Goal: Task Accomplishment & Management: Use online tool/utility

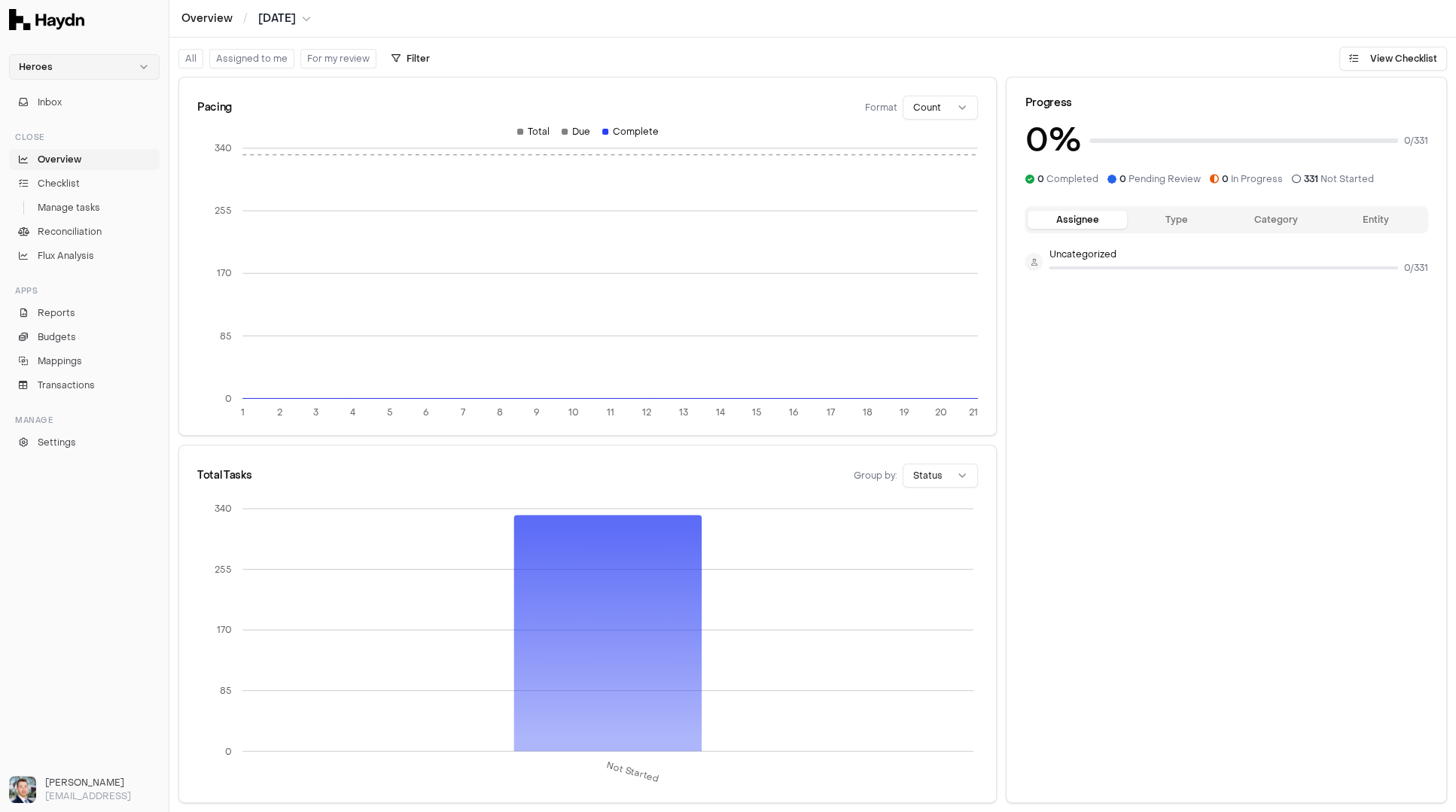
click at [83, 61] on html "Heroes Inbox Close Overview Checklist Manage tasks Reconciliation Flux Analysis…" at bounding box center [728, 406] width 1456 height 812
click at [75, 97] on div "[PERSON_NAME]" at bounding box center [84, 96] width 143 height 21
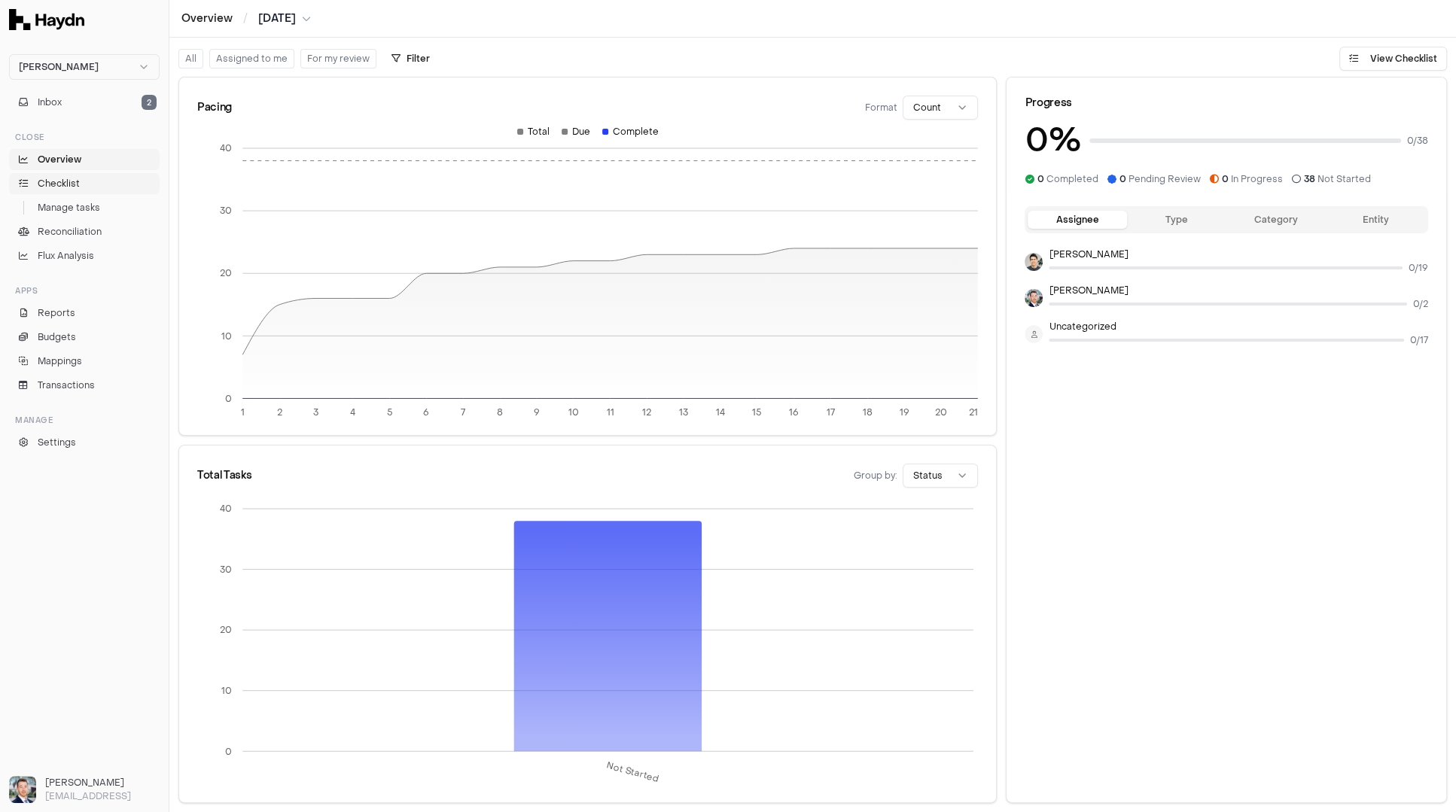
click at [82, 180] on link "Checklist" at bounding box center [84, 184] width 151 height 21
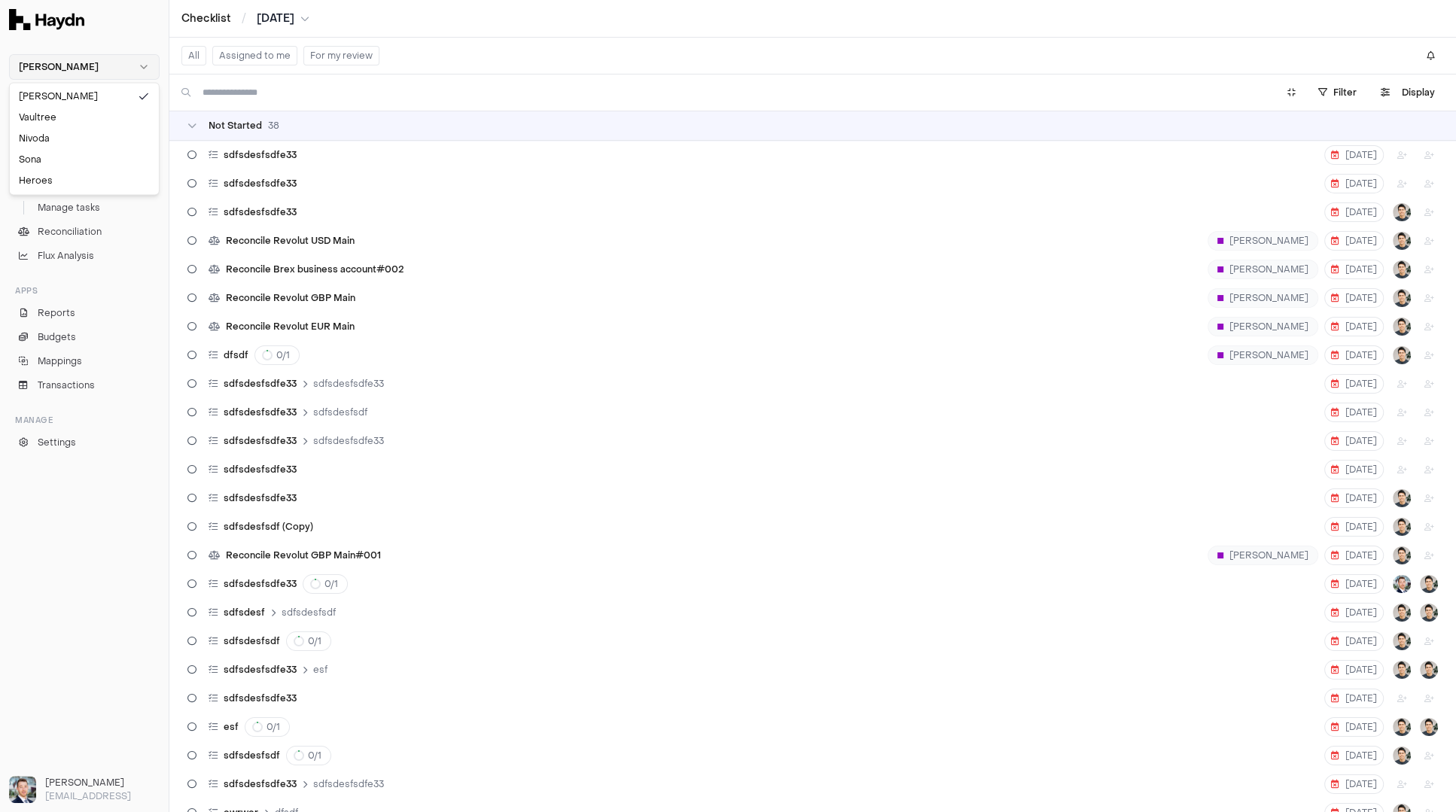
click at [80, 54] on html "[PERSON_NAME] Inbox 2 Close Overview Checklist Manage tasks Reconciliation Flux…" at bounding box center [728, 406] width 1456 height 812
click at [57, 137] on div "Nivoda" at bounding box center [84, 138] width 143 height 21
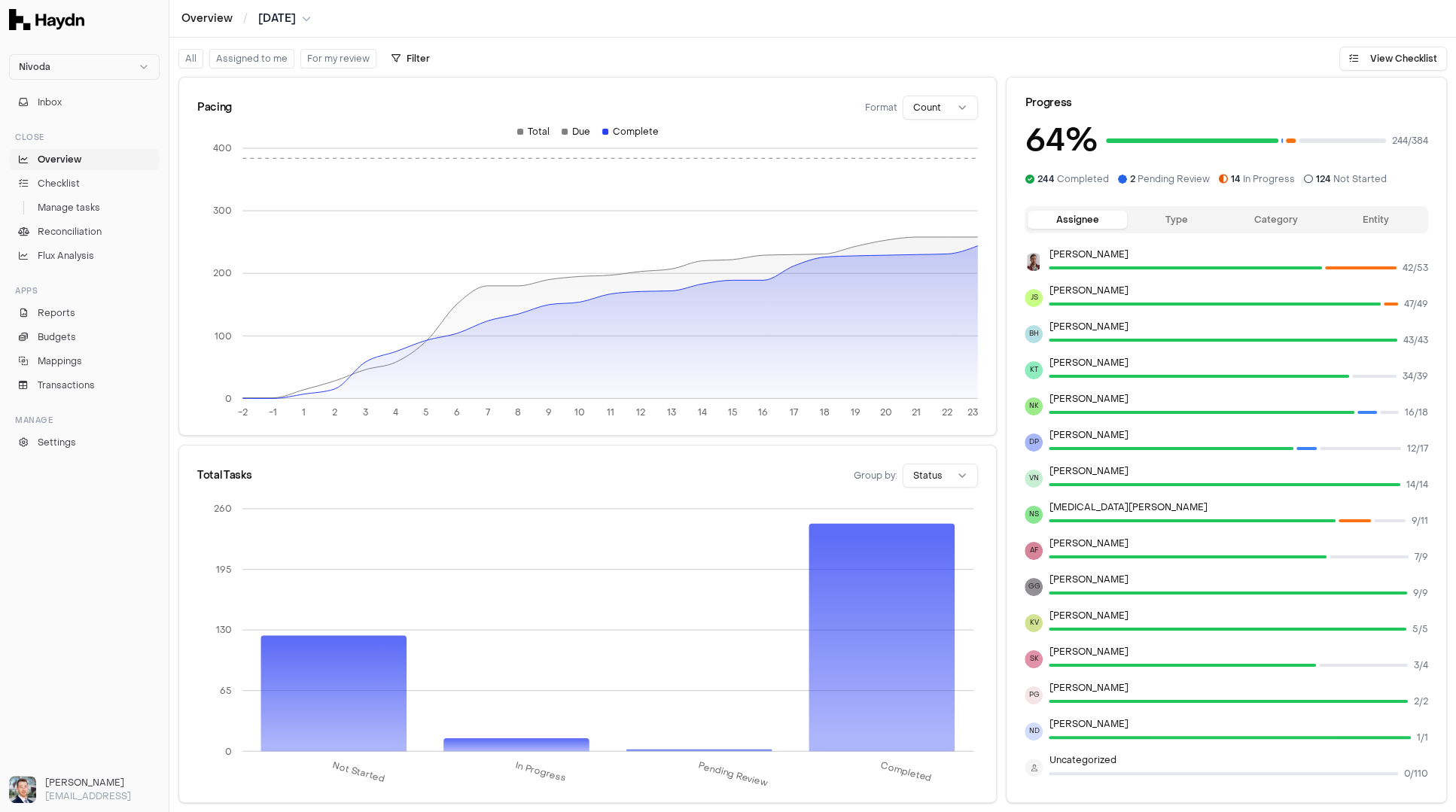
click at [942, 109] on html "Nivoda Inbox Close Overview Checklist Manage tasks Reconciliation Flux Analysis…" at bounding box center [728, 406] width 1456 height 812
click at [943, 106] on html "Nivoda Inbox Close Overview Checklist Manage tasks Reconciliation Flux Analysis…" at bounding box center [728, 406] width 1456 height 812
click at [797, 61] on div "All Assigned to me For my review Filter Save View View Checklist" at bounding box center [812, 54] width 1287 height 33
click at [65, 185] on span "Checklist" at bounding box center [59, 184] width 42 height 13
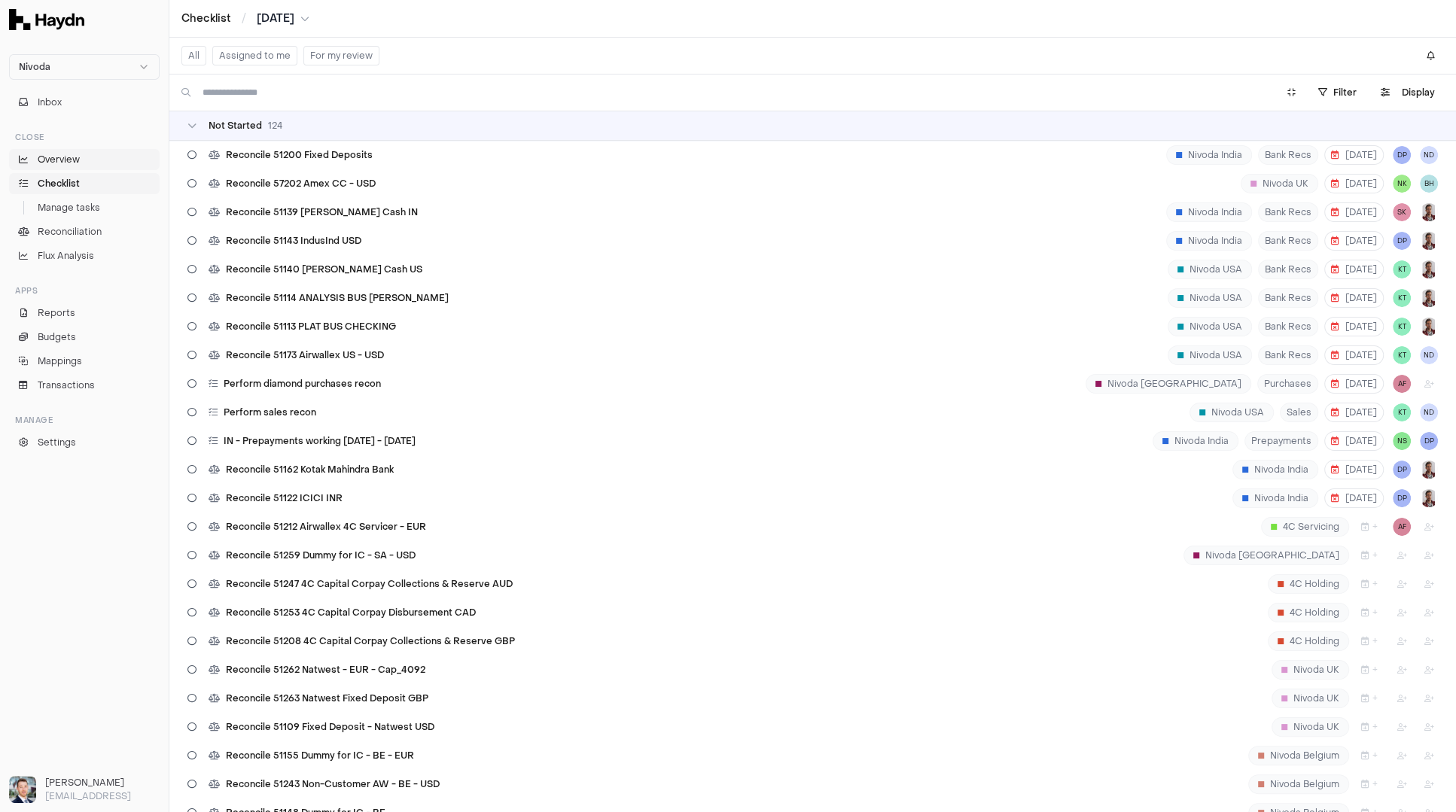
click at [71, 159] on span "Overview" at bounding box center [59, 160] width 42 height 13
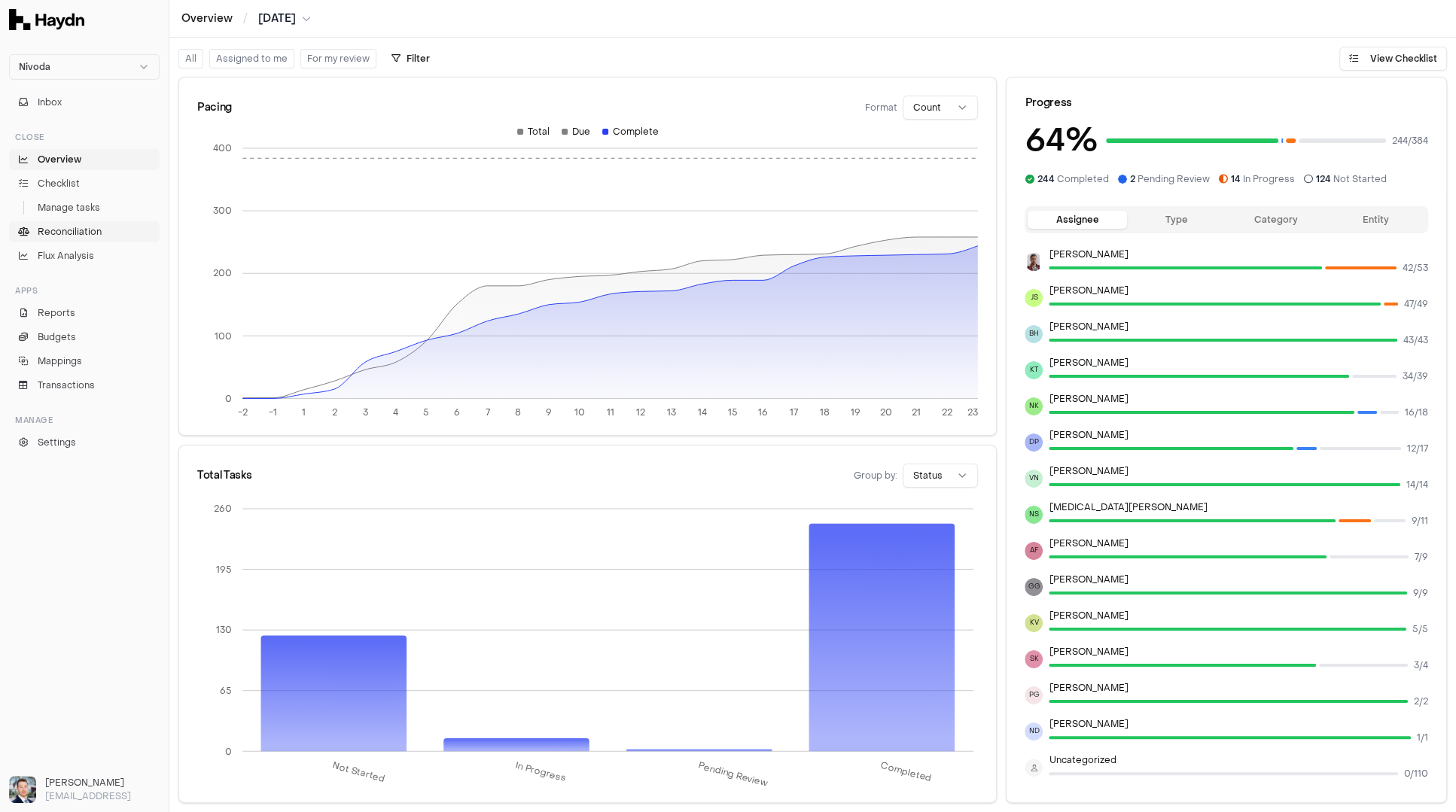
click at [82, 221] on link "Reconciliation" at bounding box center [84, 232] width 151 height 21
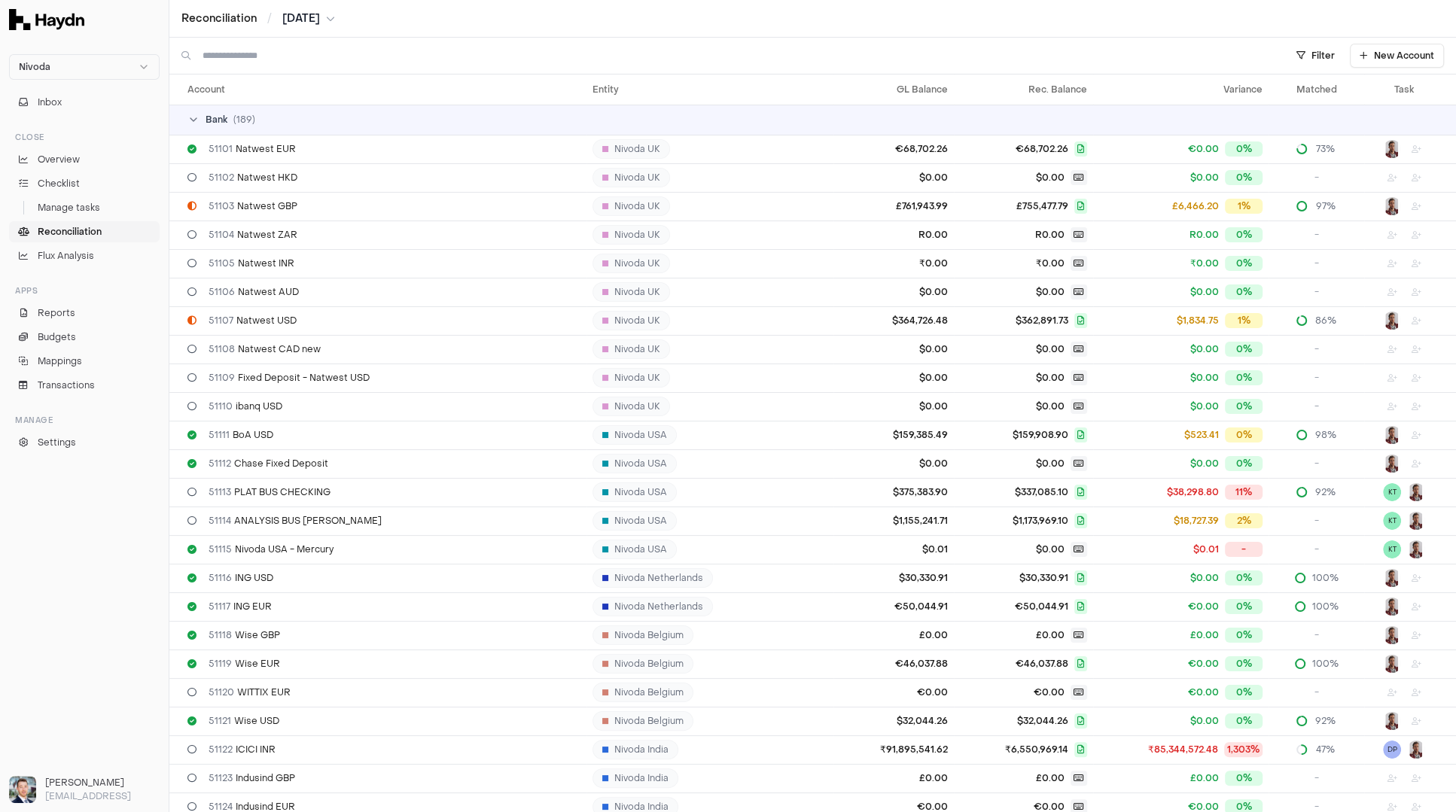
click at [200, 120] on div "Bank ( 189 )" at bounding box center [819, 119] width 1263 height 12
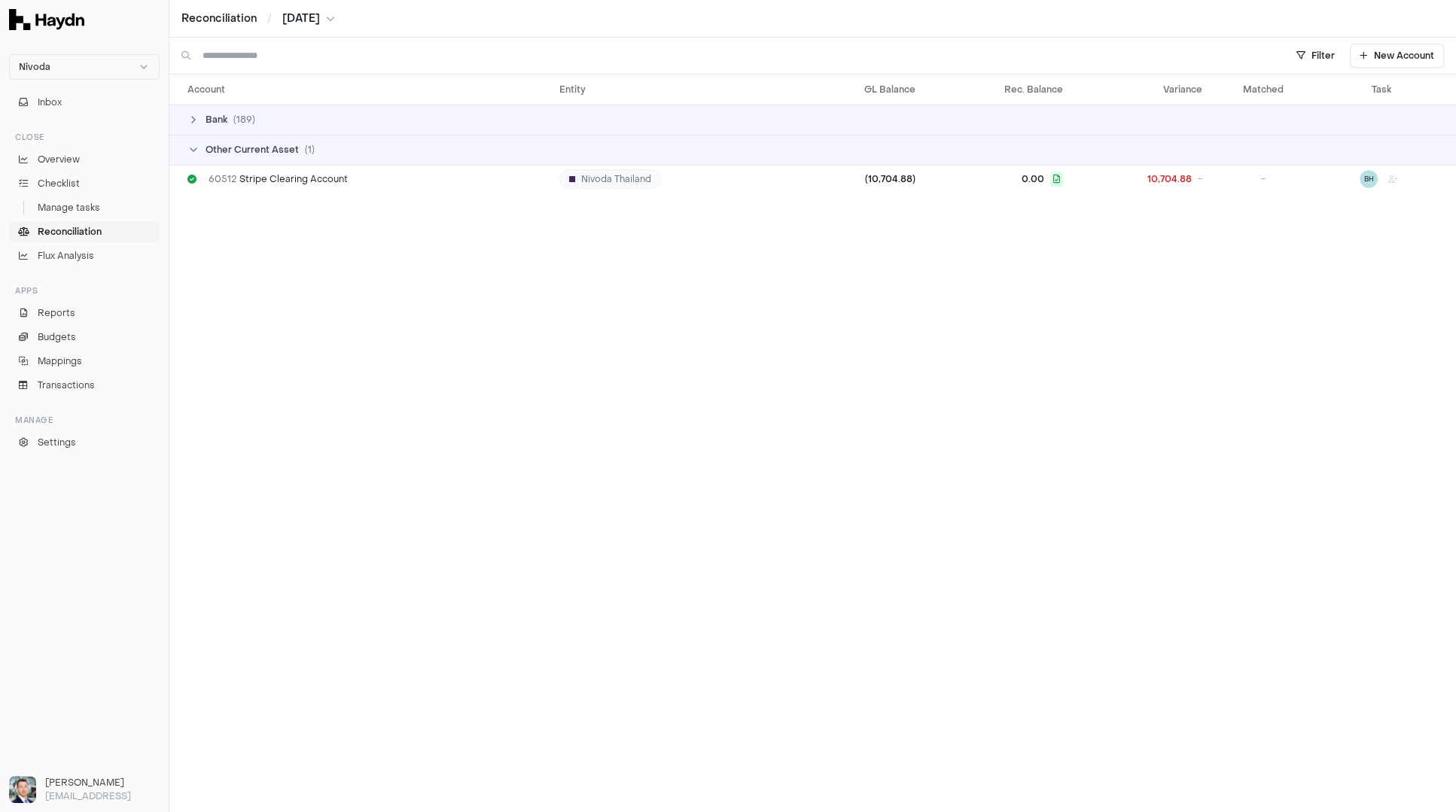
click at [197, 148] on icon at bounding box center [193, 150] width 12 height 12
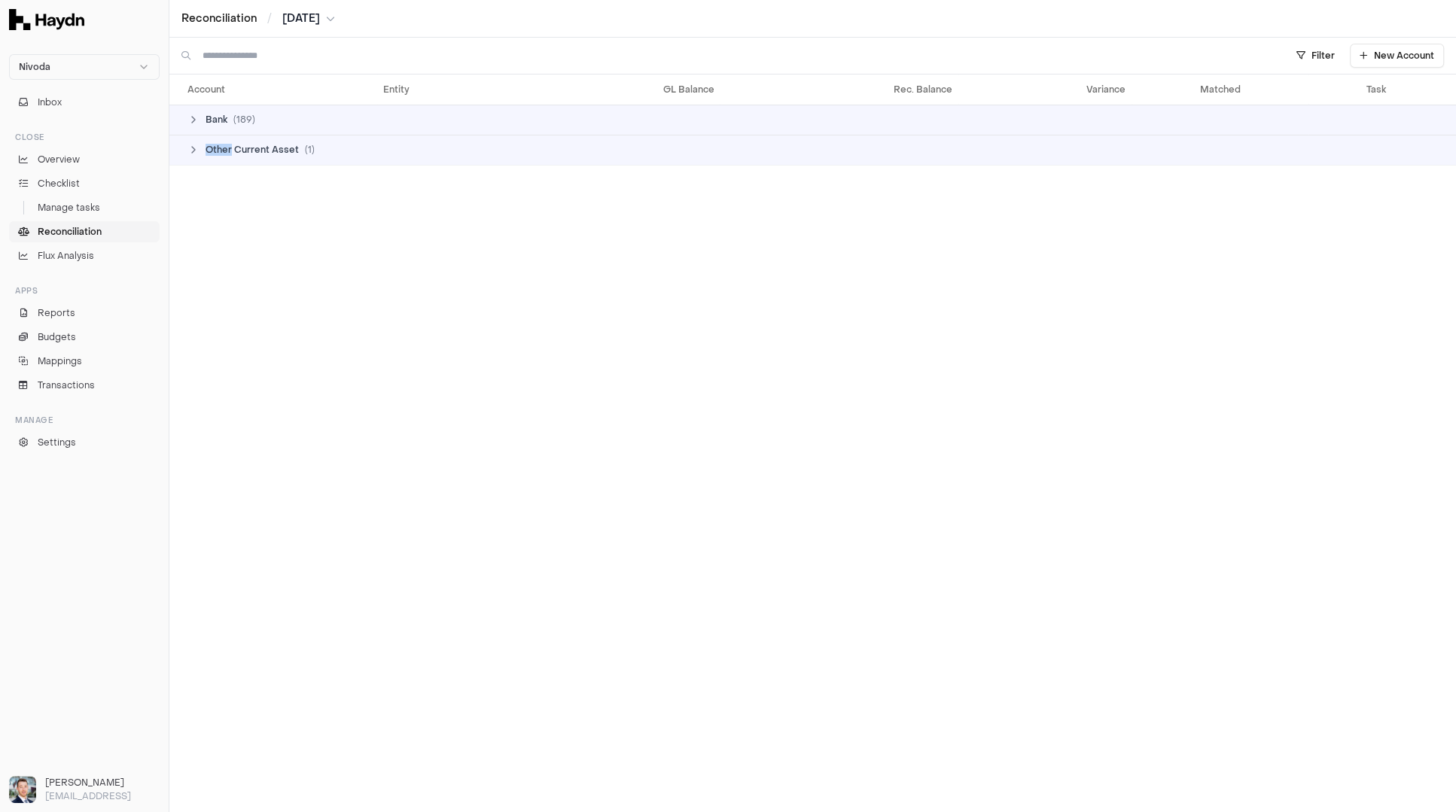
click at [197, 148] on icon at bounding box center [193, 150] width 12 height 12
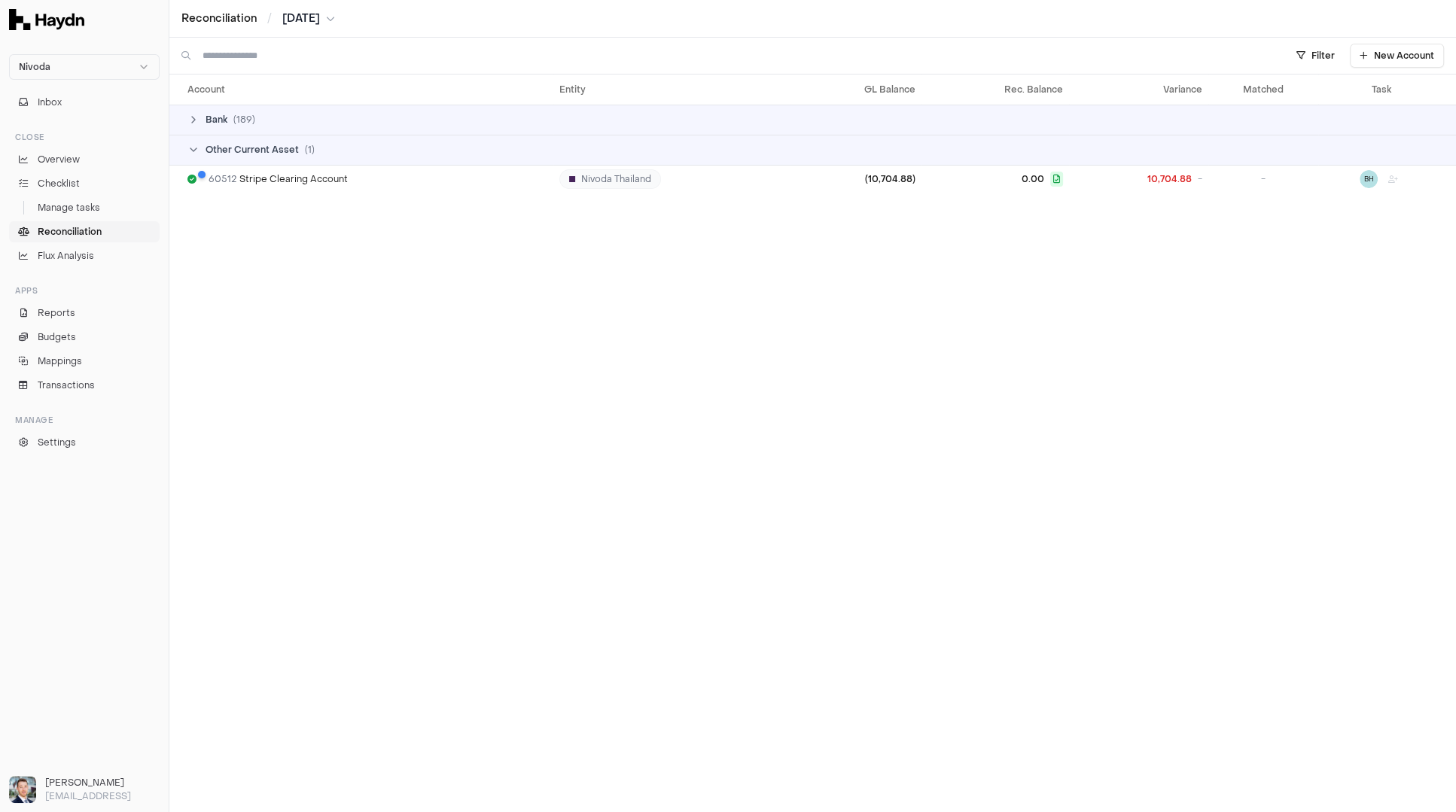
click at [187, 122] on icon at bounding box center [193, 119] width 12 height 12
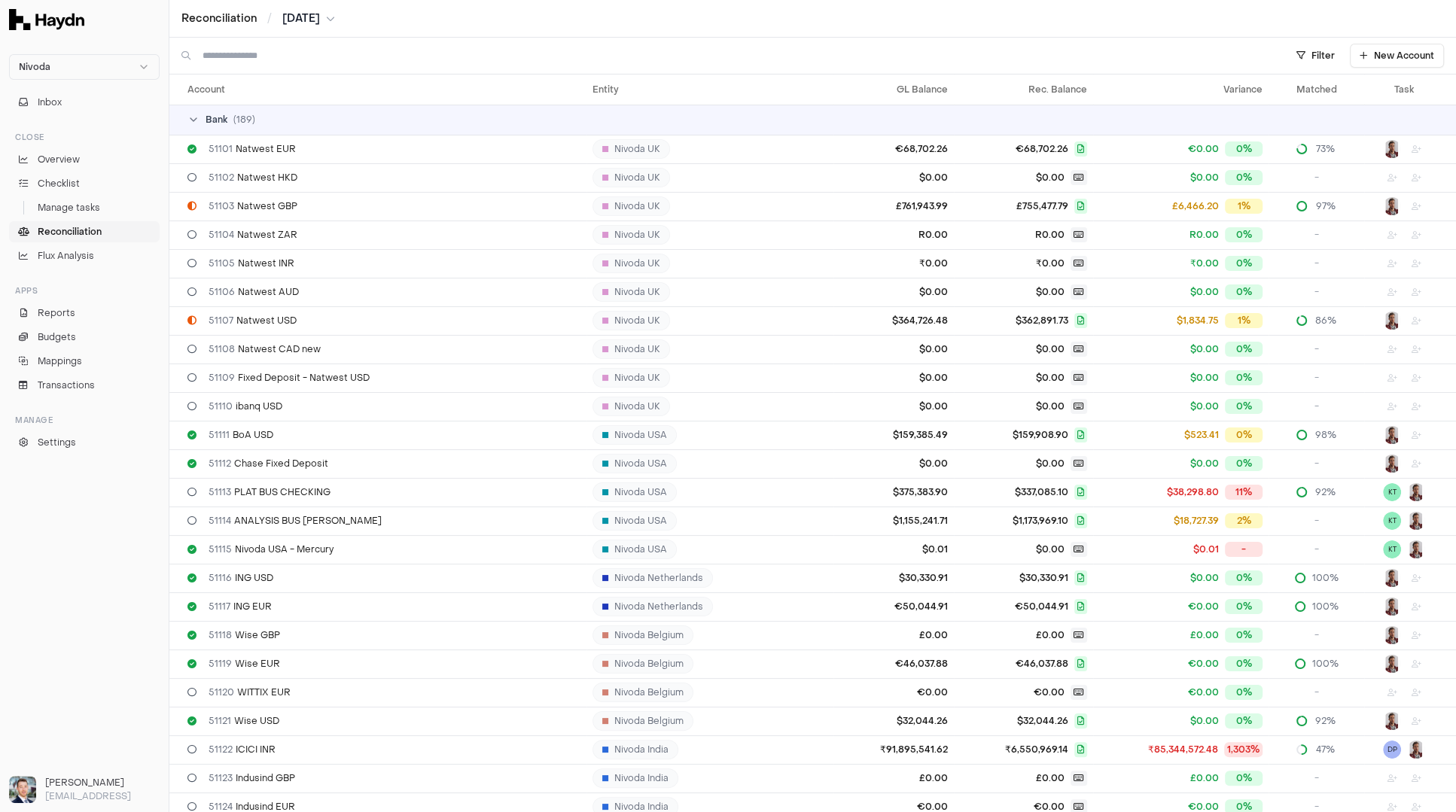
click at [87, 231] on span "Reconciliation" at bounding box center [69, 232] width 64 height 13
click at [698, 147] on td "Nivoda UK" at bounding box center [709, 149] width 247 height 29
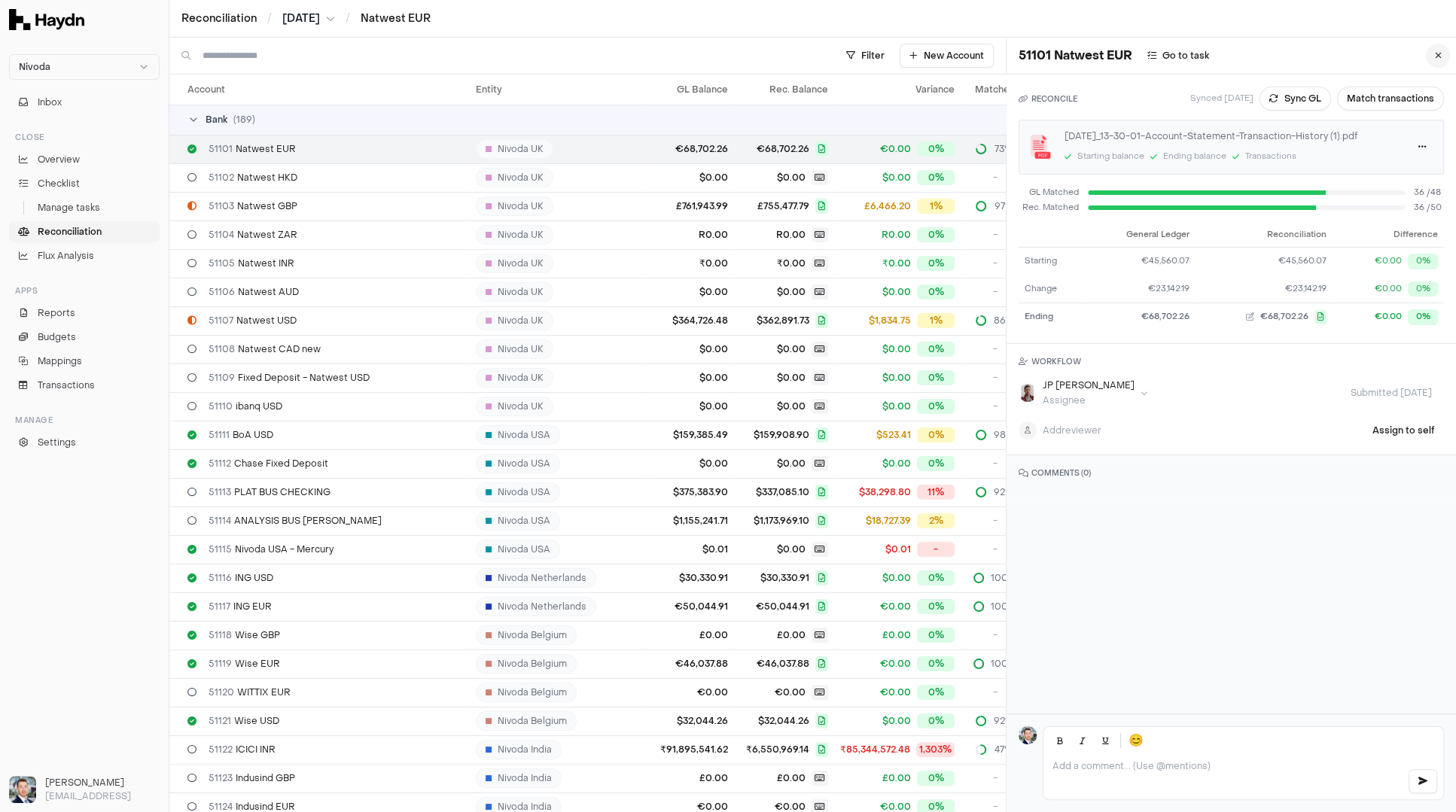
click at [1427, 53] on button at bounding box center [1438, 55] width 24 height 24
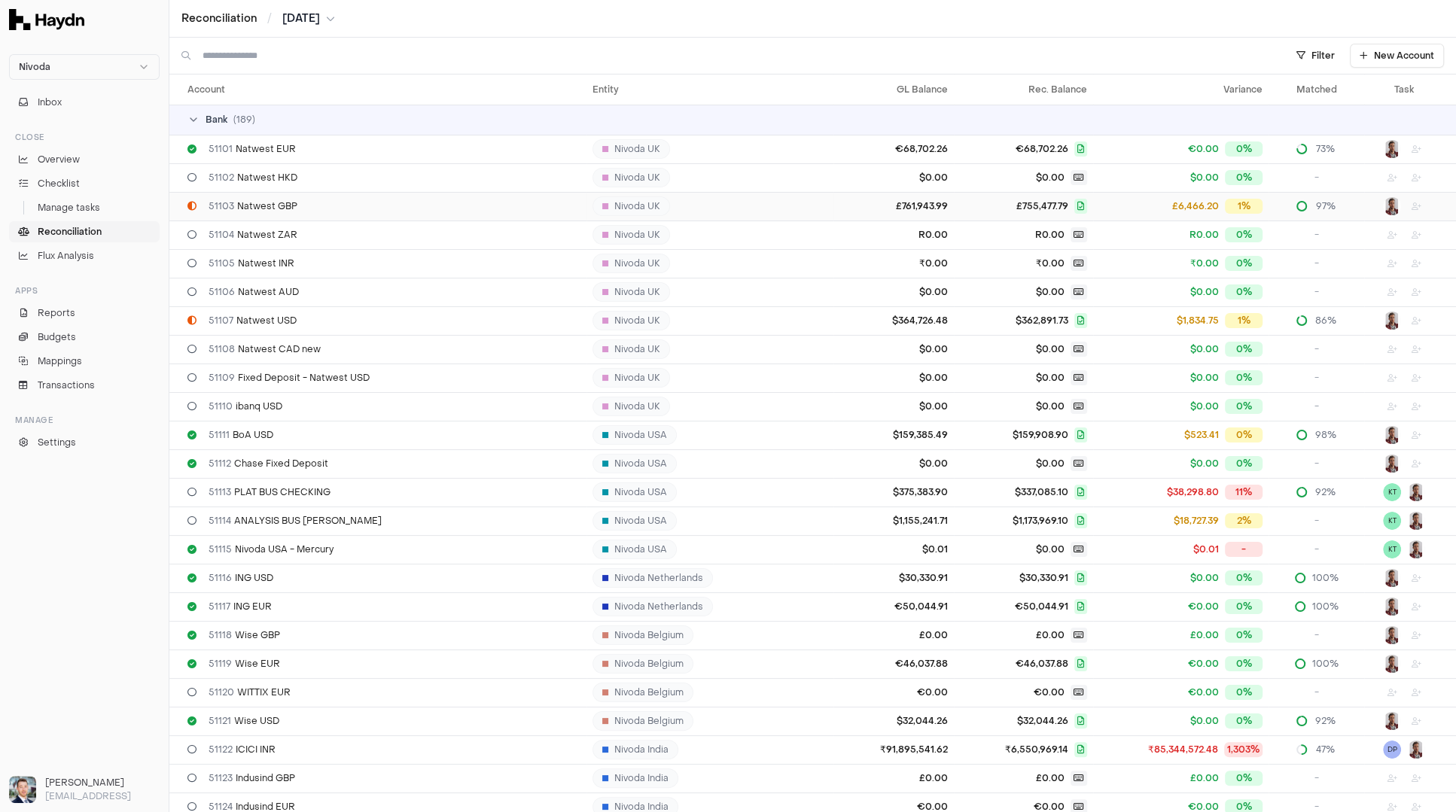
click at [367, 209] on div "51103 Natwest GBP" at bounding box center [383, 206] width 393 height 12
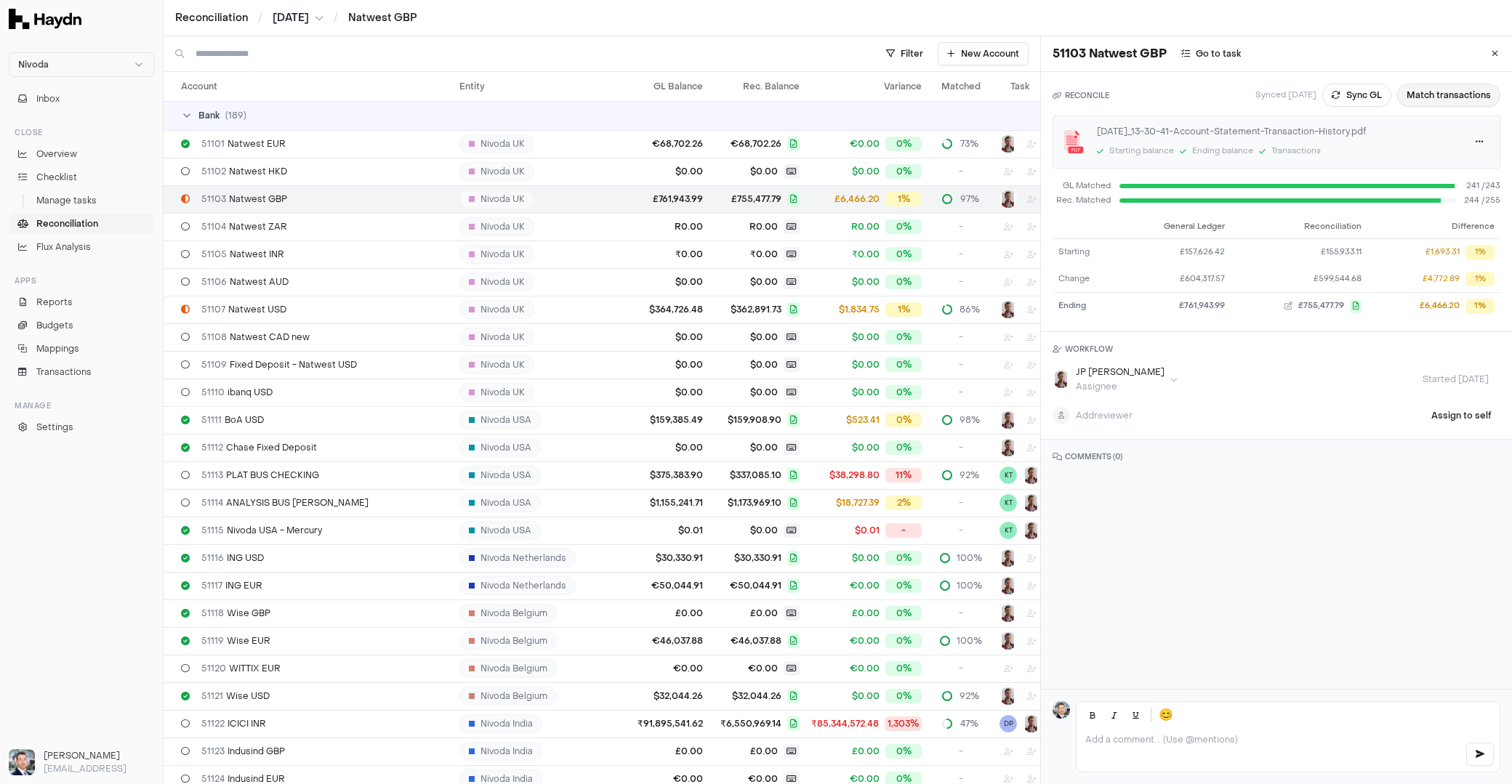
click at [1405, 96] on button "Match transactions" at bounding box center [1449, 95] width 103 height 23
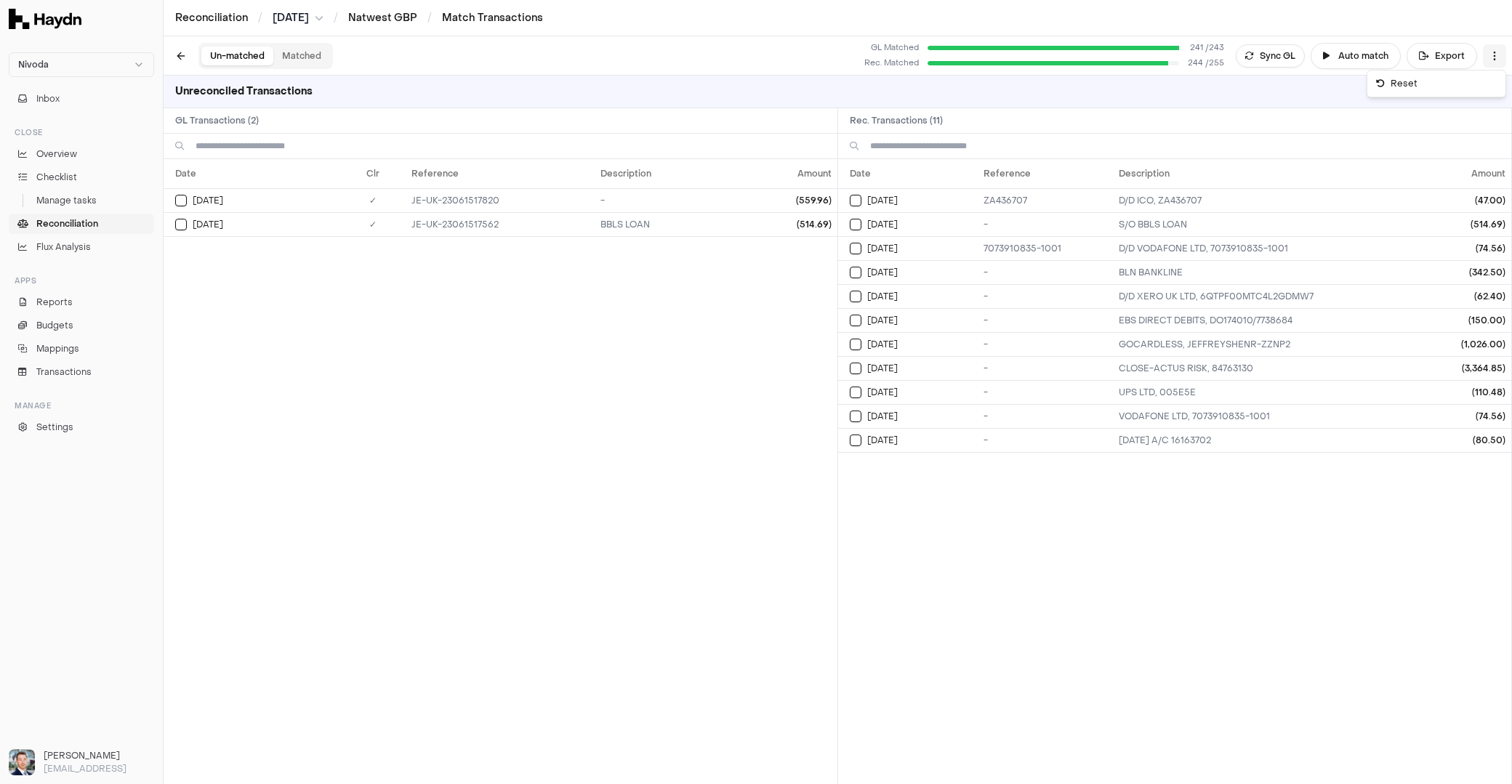
click at [1405, 62] on html "Nivoda Inbox Close Overview Checklist Manage tasks Reconciliation Flux Analysis…" at bounding box center [756, 392] width 1512 height 784
click at [1405, 83] on div "Reset" at bounding box center [1437, 84] width 133 height 20
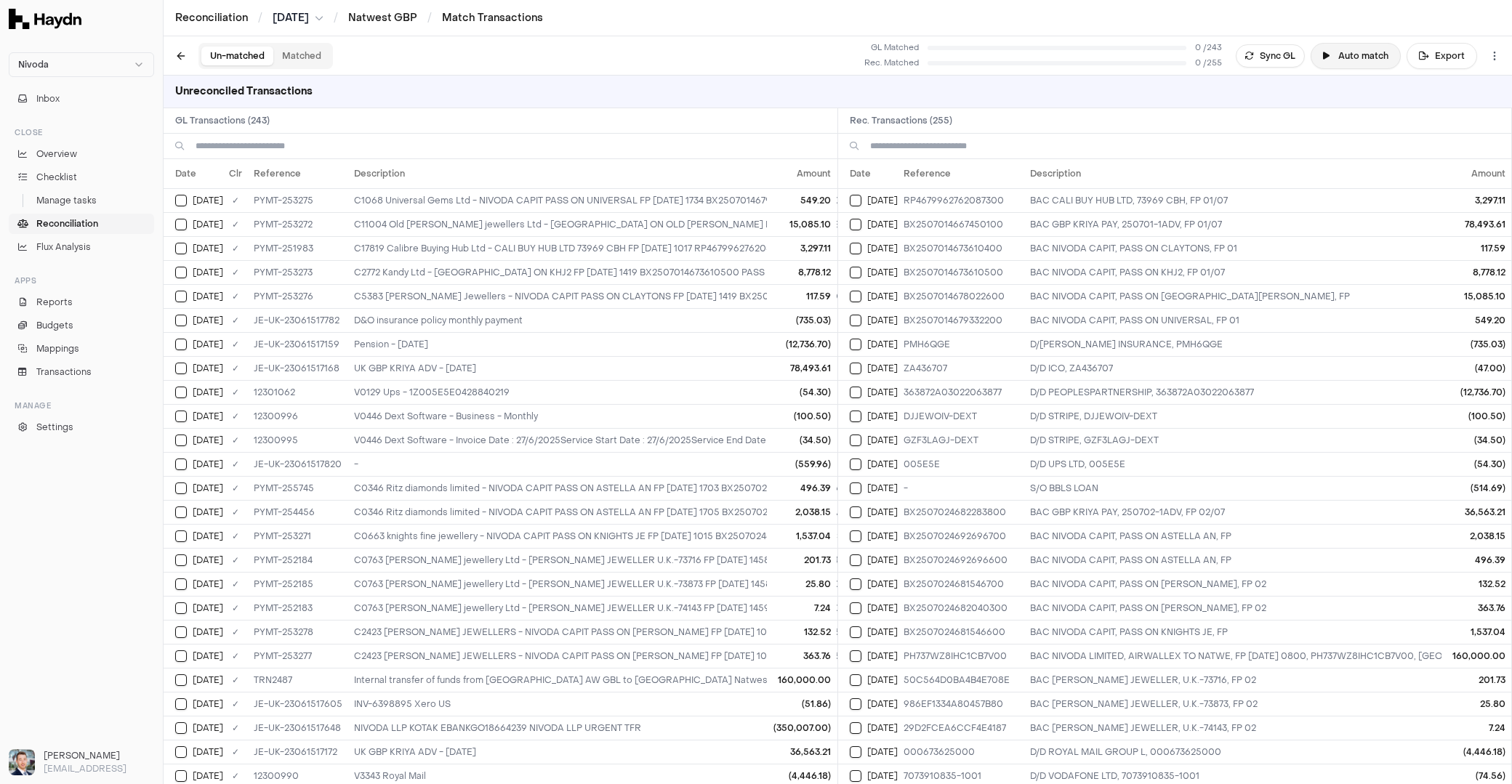
click at [1355, 56] on button "Auto match" at bounding box center [1355, 56] width 90 height 26
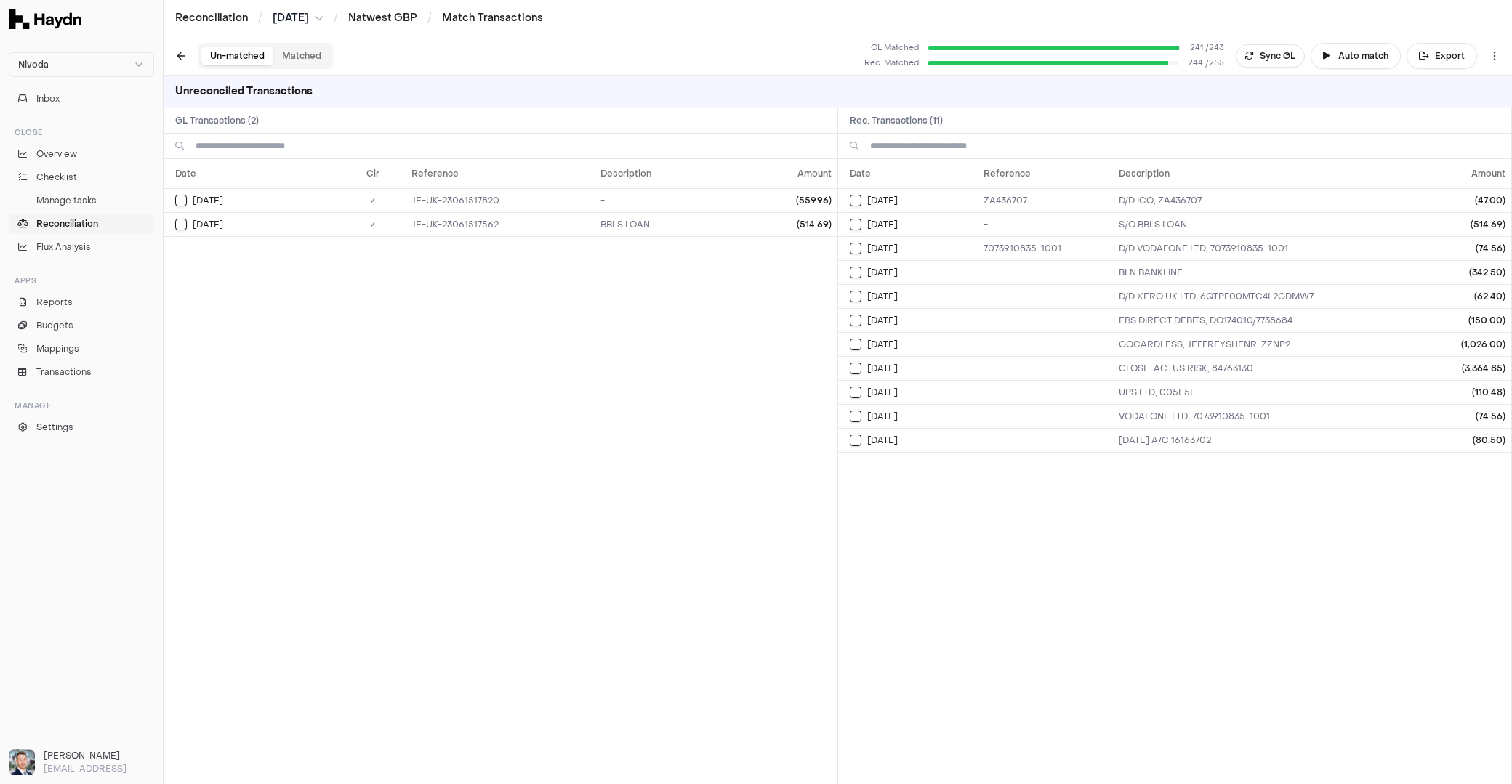
click at [290, 48] on button "Matched" at bounding box center [302, 56] width 57 height 19
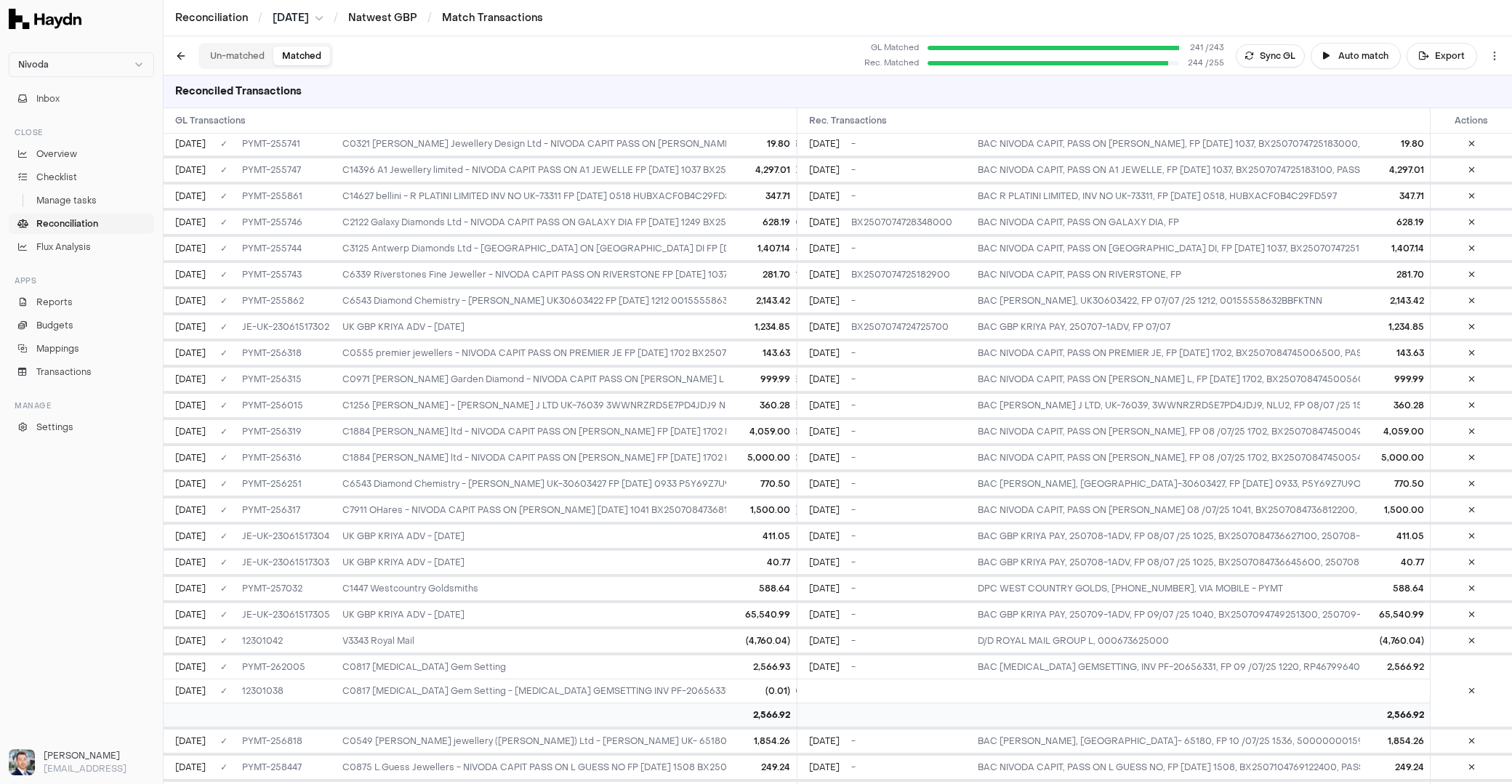
scroll to position [1081, 0]
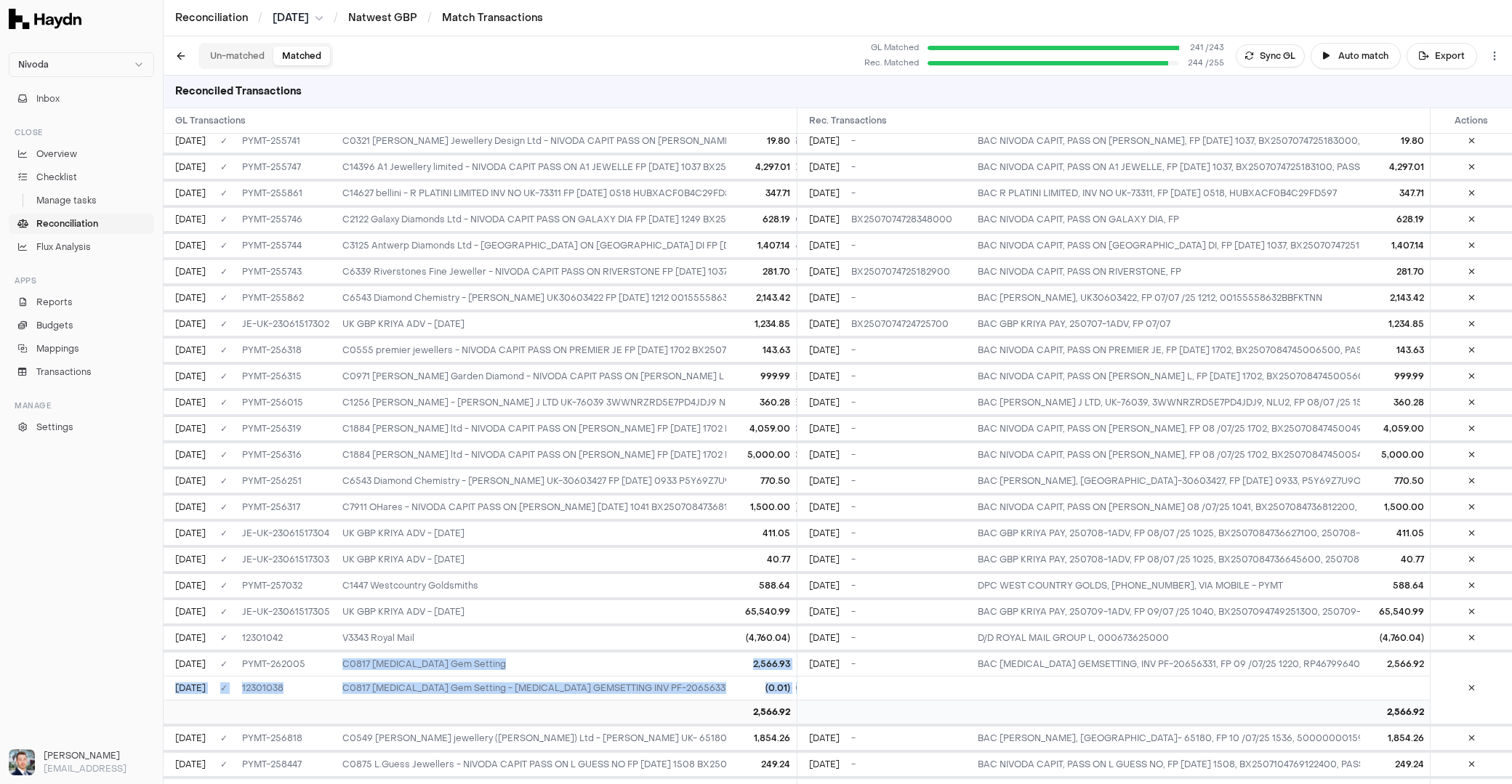
drag, startPoint x: 337, startPoint y: 625, endPoint x: 726, endPoint y: 666, distance: 391.2
click at [717, 676] on td "C0817 [MEDICAL_DATA] Gem Setting - [MEDICAL_DATA] GEMSETTING INV PF-20656331 FP…" at bounding box center [722, 688] width 770 height 24
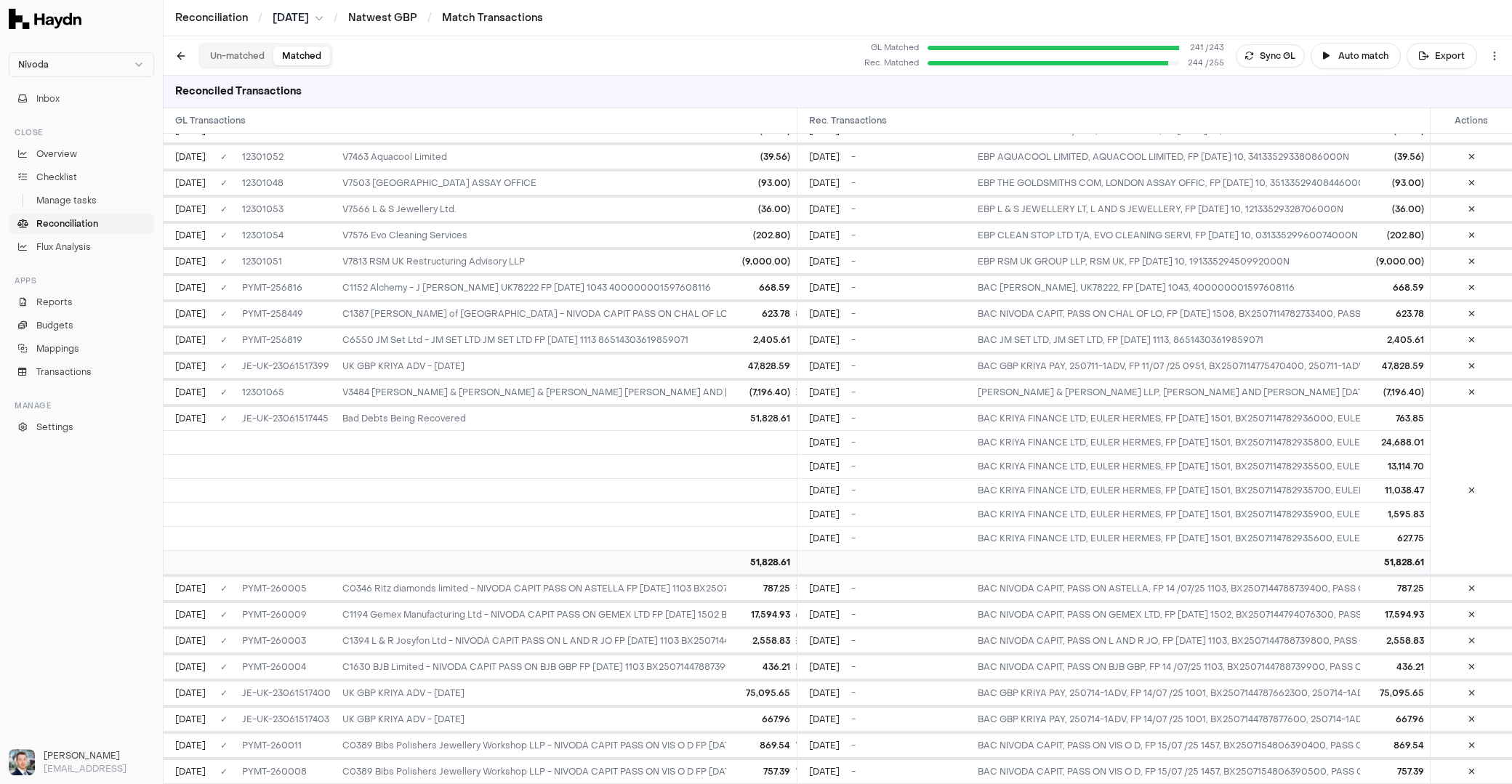
scroll to position [1111, 0]
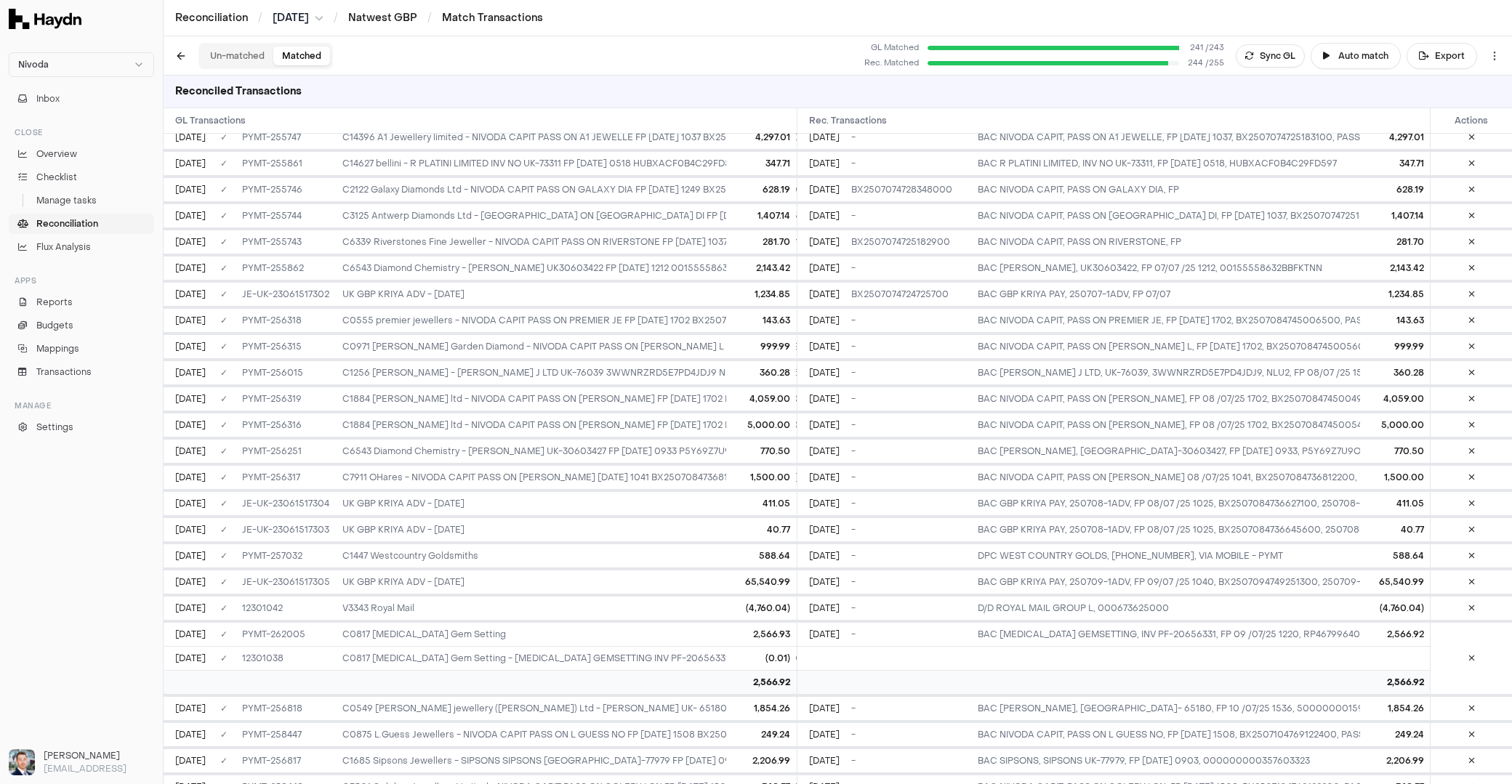
click at [243, 52] on button "Un-matched" at bounding box center [238, 56] width 72 height 19
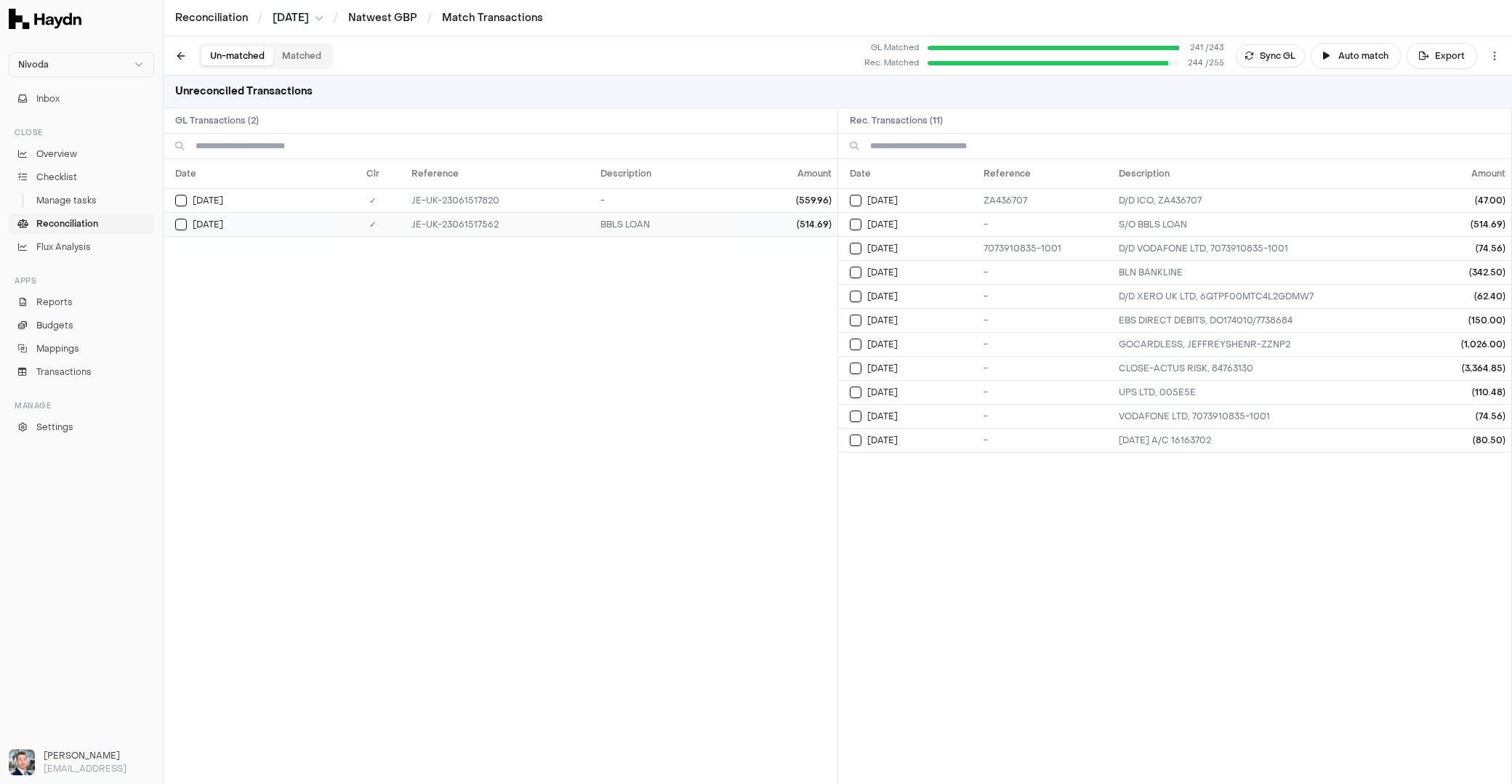
click at [220, 226] on div "[DATE]" at bounding box center [258, 225] width 165 height 12
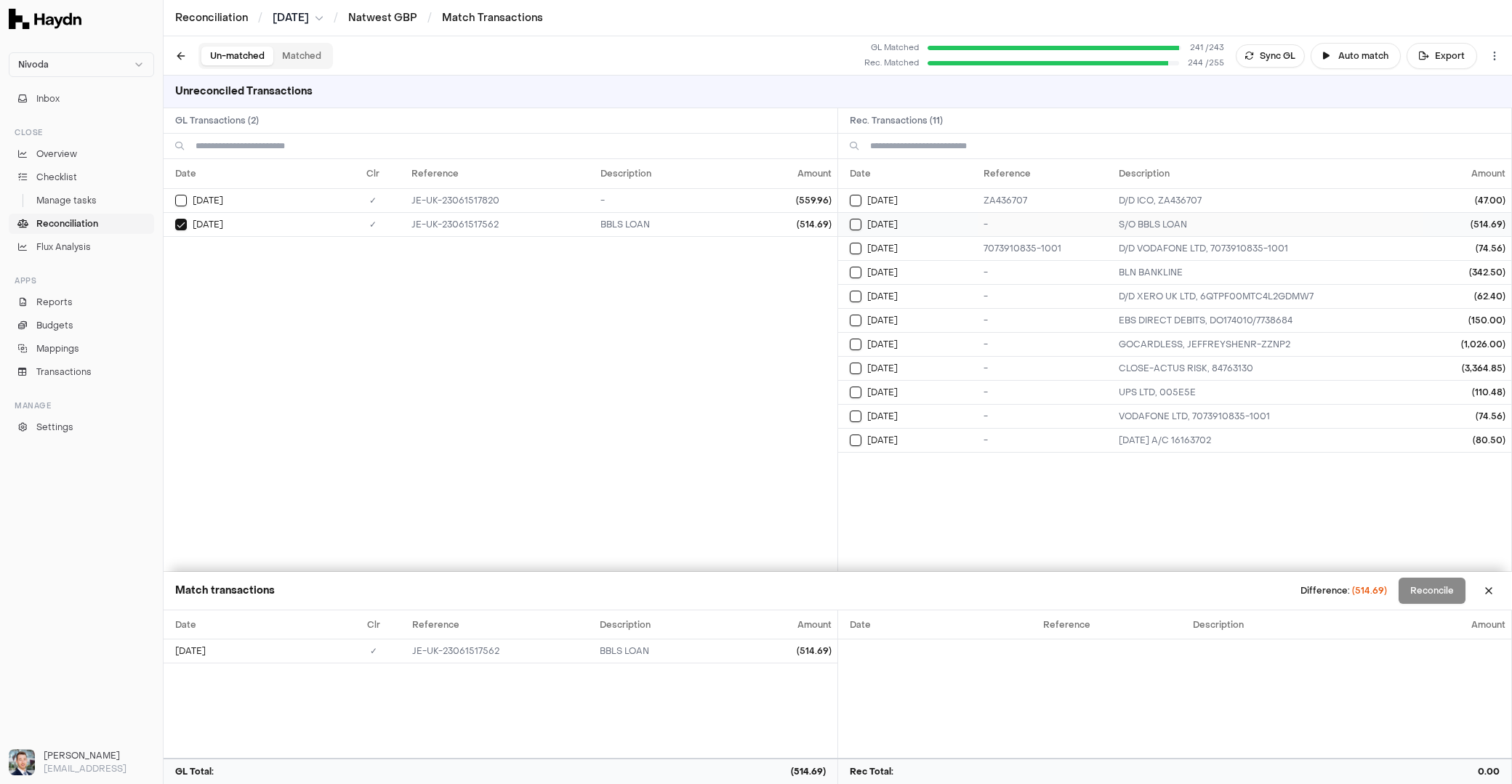
click at [1017, 220] on td "-" at bounding box center [1045, 225] width 135 height 24
click at [1405, 594] on button "Reconcile" at bounding box center [1432, 591] width 67 height 26
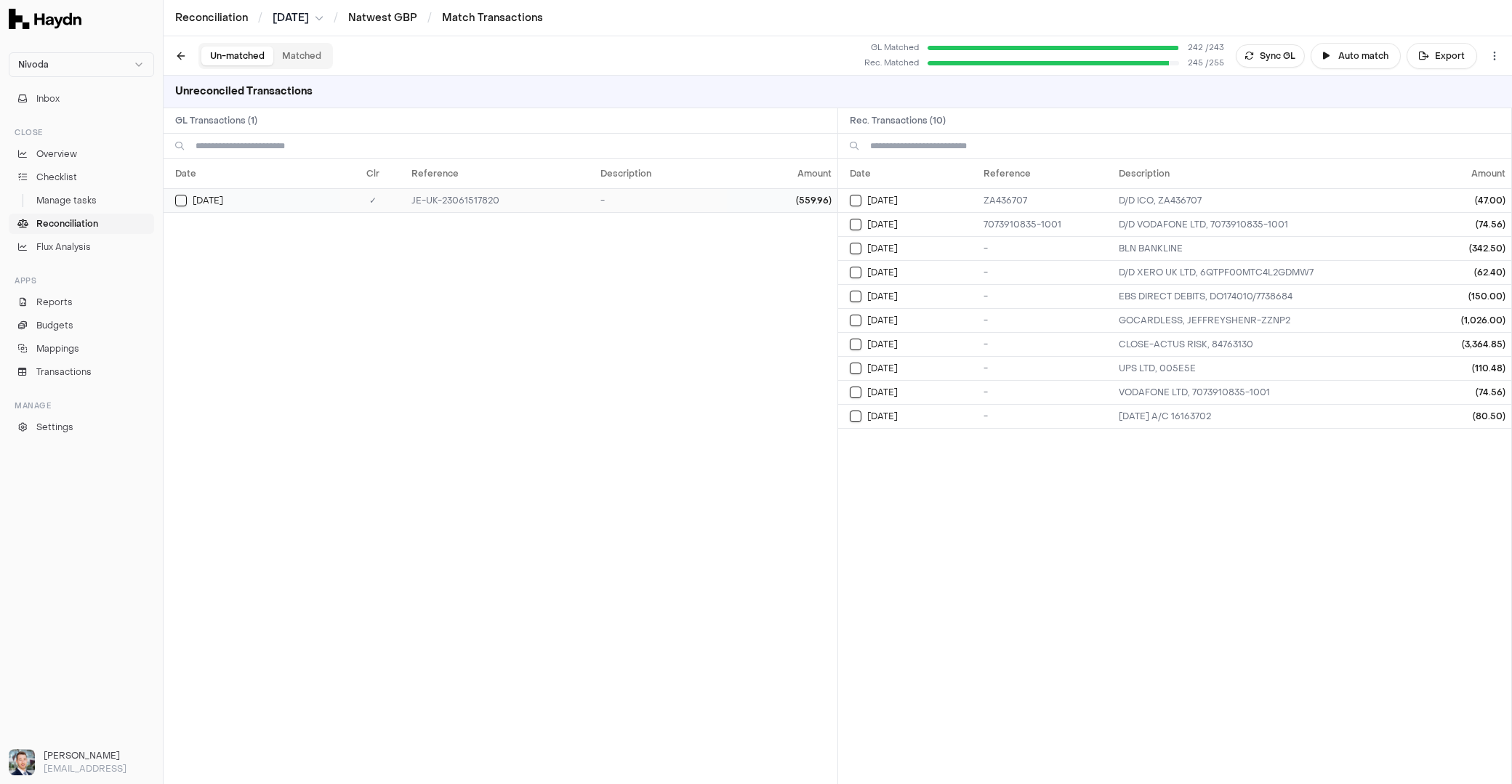
click at [713, 199] on td "-" at bounding box center [661, 200] width 133 height 24
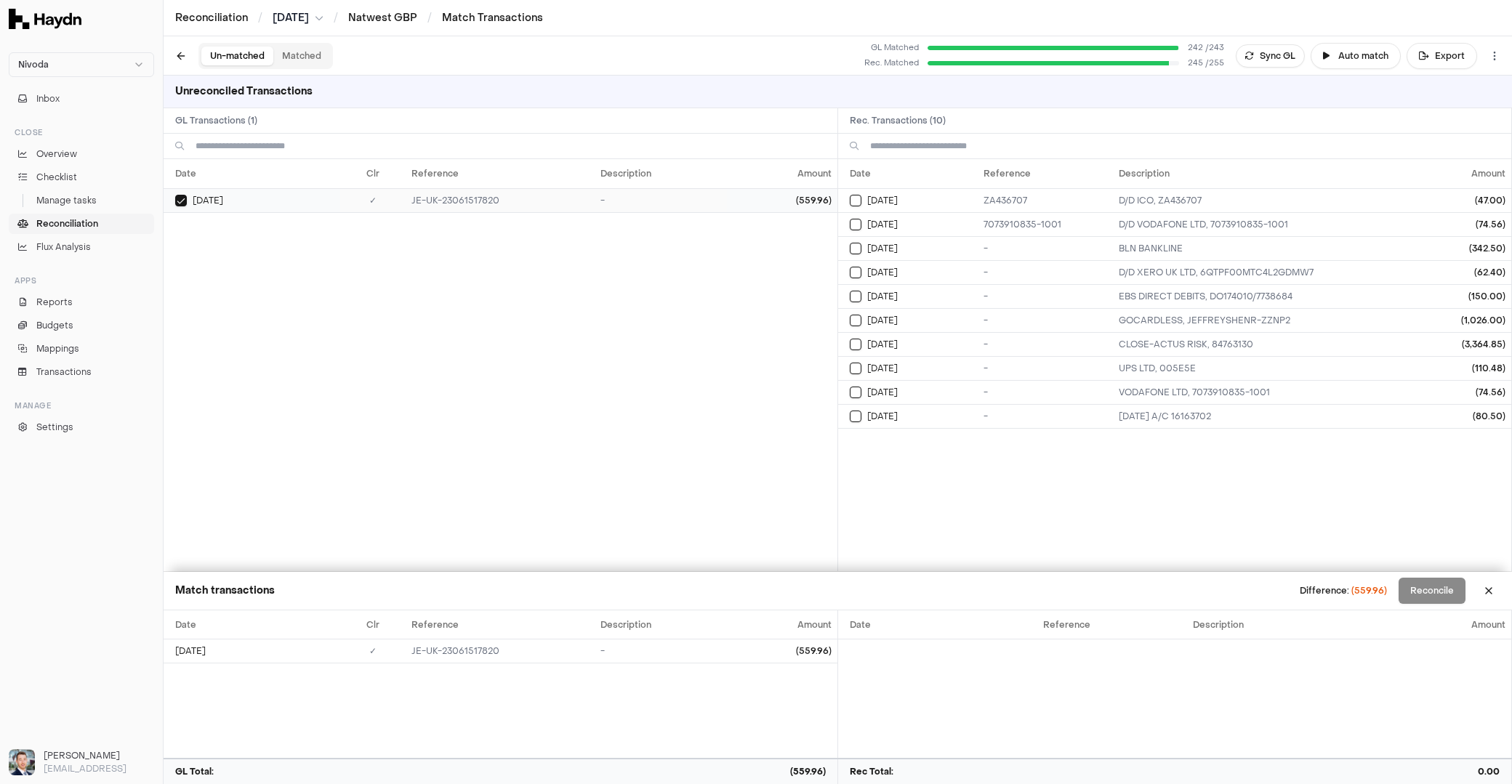
click at [713, 199] on td "-" at bounding box center [661, 200] width 133 height 24
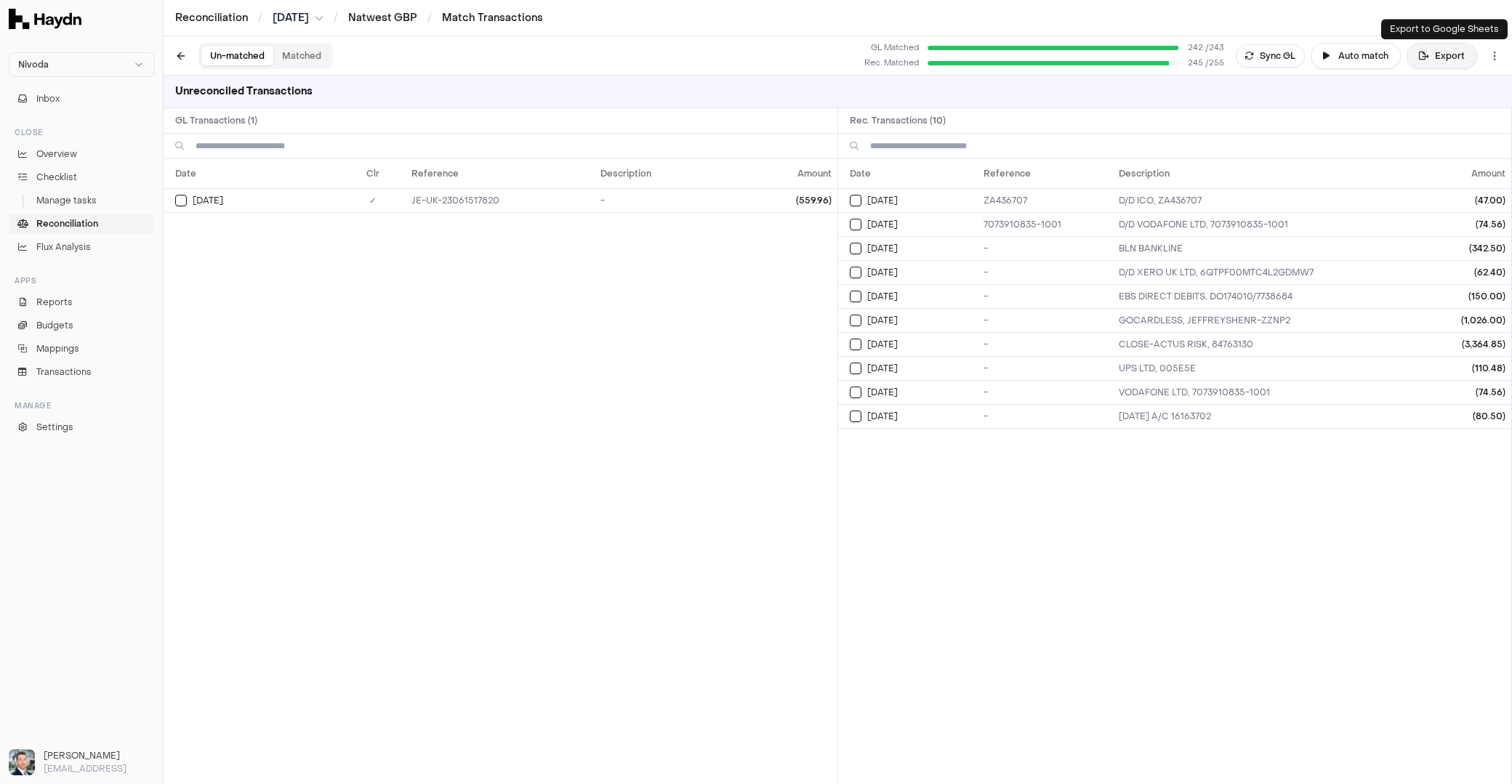
click at [1405, 52] on button "Export" at bounding box center [1442, 56] width 71 height 26
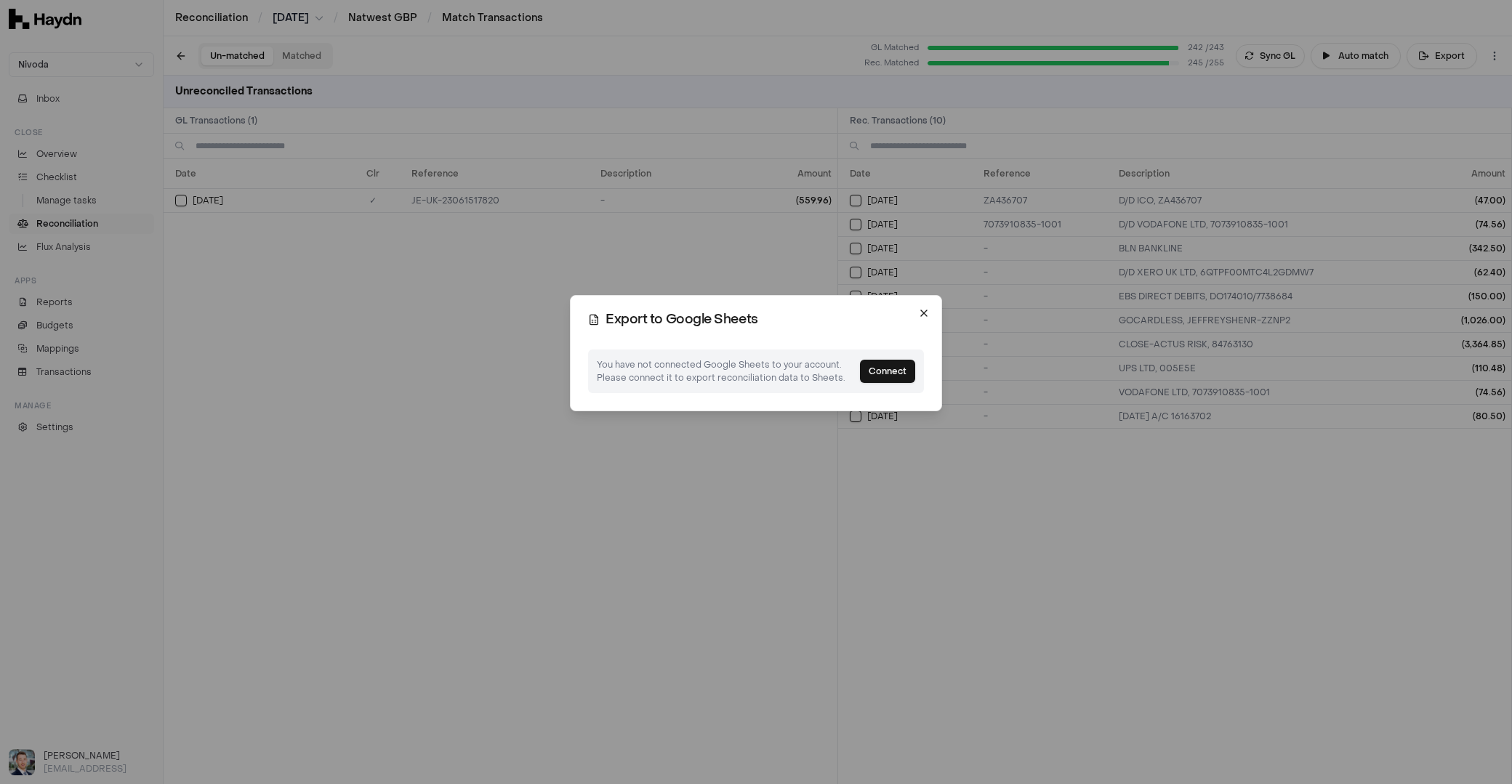
click at [924, 314] on icon "button" at bounding box center [924, 314] width 6 height 6
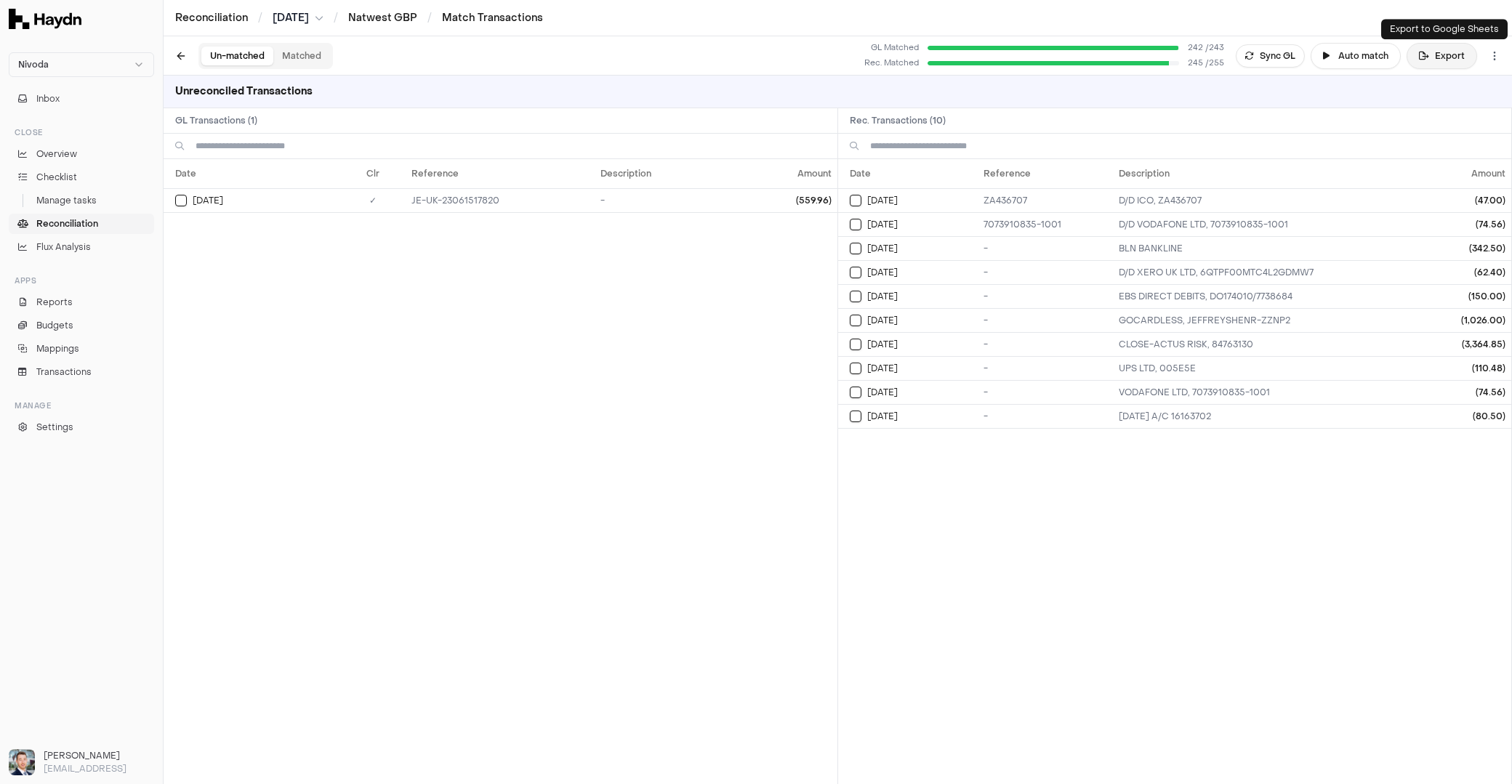
click at [1405, 55] on button "Export" at bounding box center [1442, 56] width 71 height 26
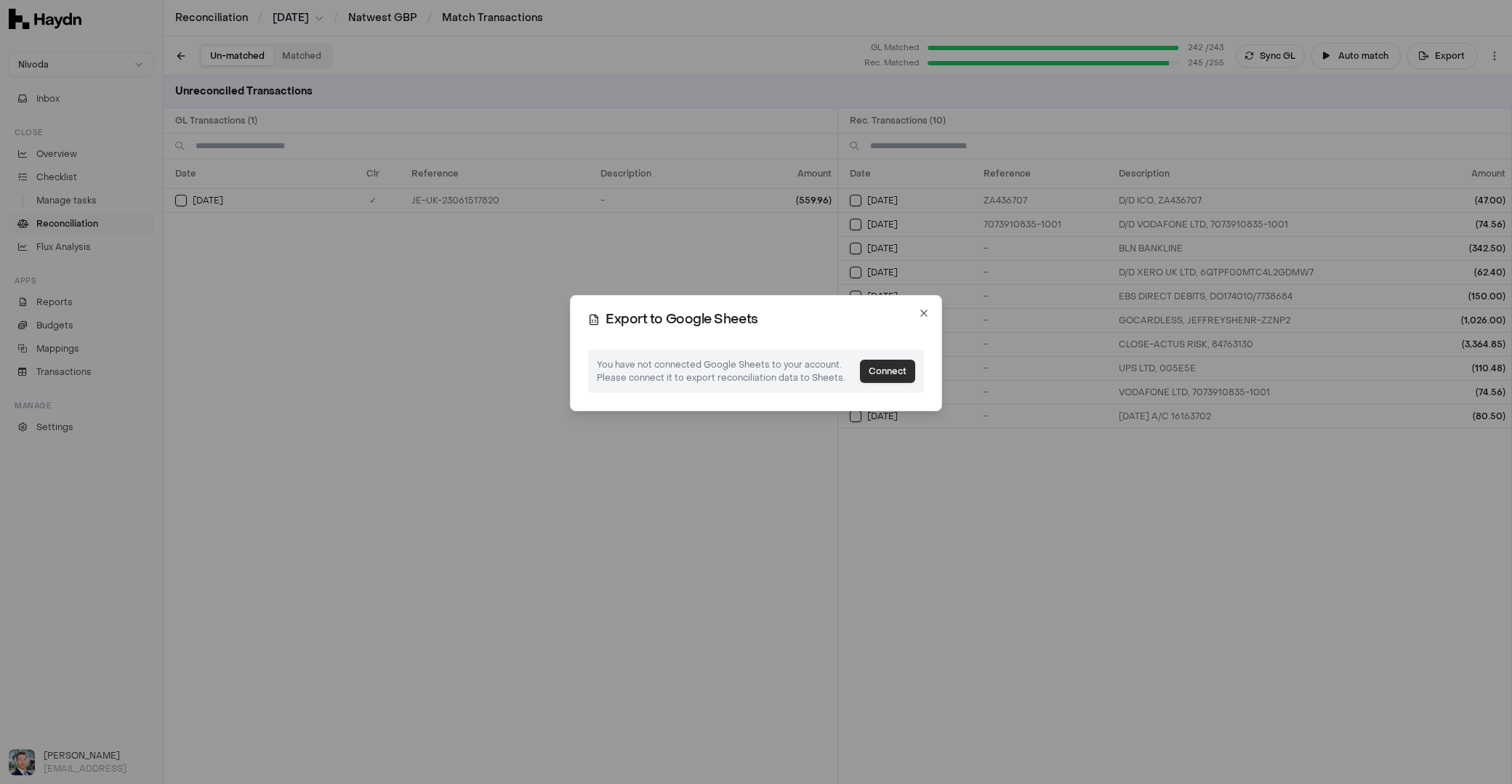
click at [904, 375] on button "Connect" at bounding box center [888, 371] width 56 height 23
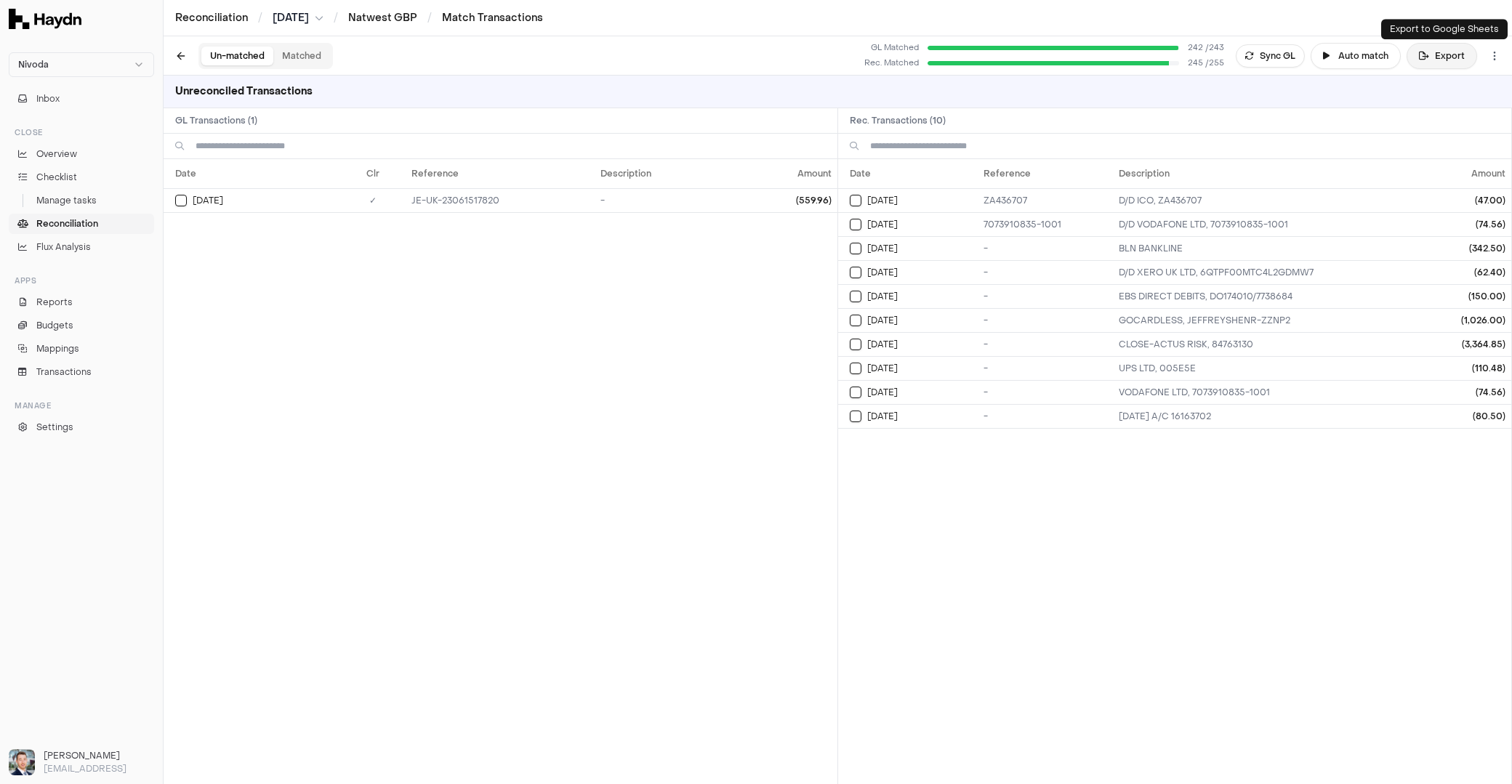
click at [1405, 51] on button "Export" at bounding box center [1442, 56] width 71 height 26
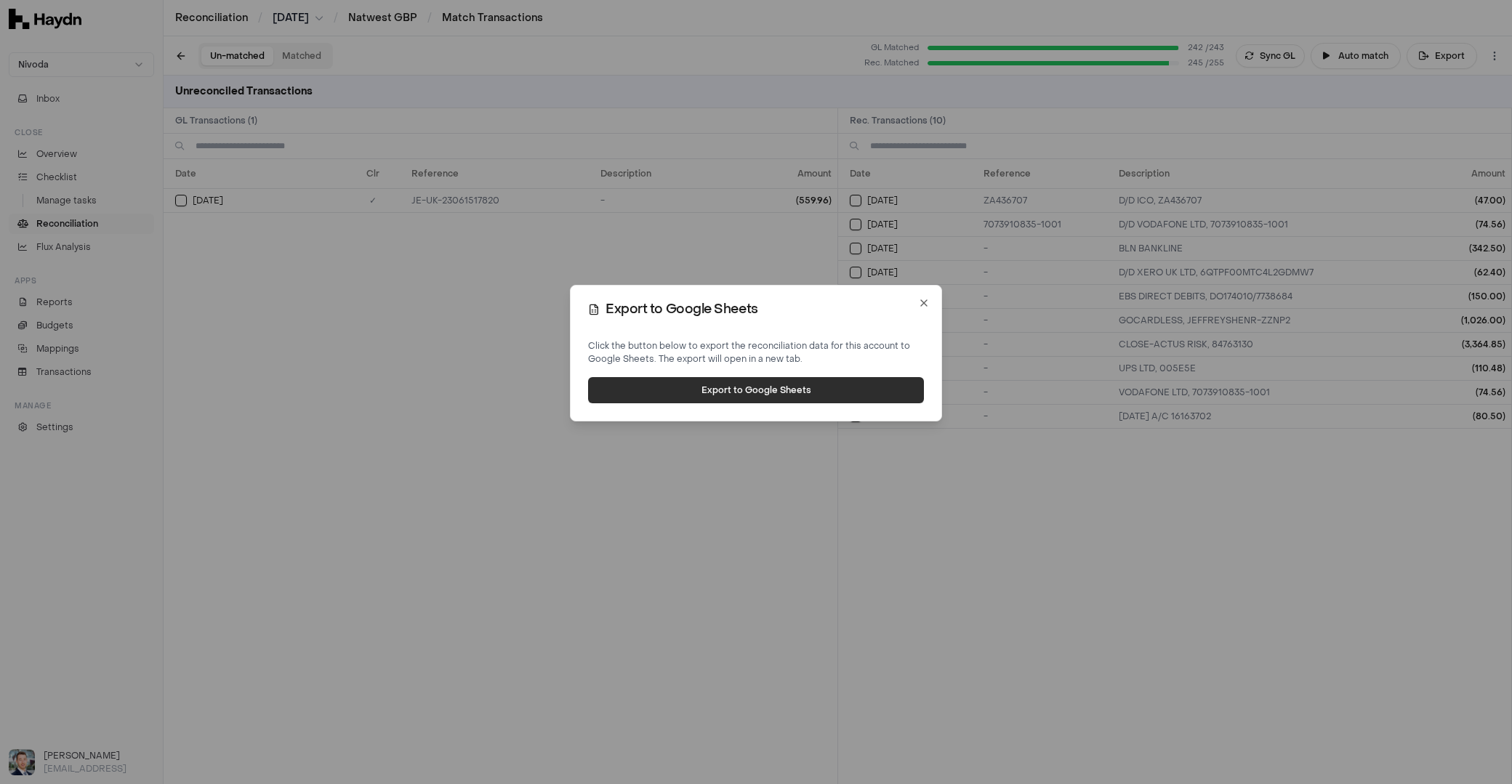
click at [733, 392] on button "Export to Google Sheets" at bounding box center [756, 391] width 336 height 26
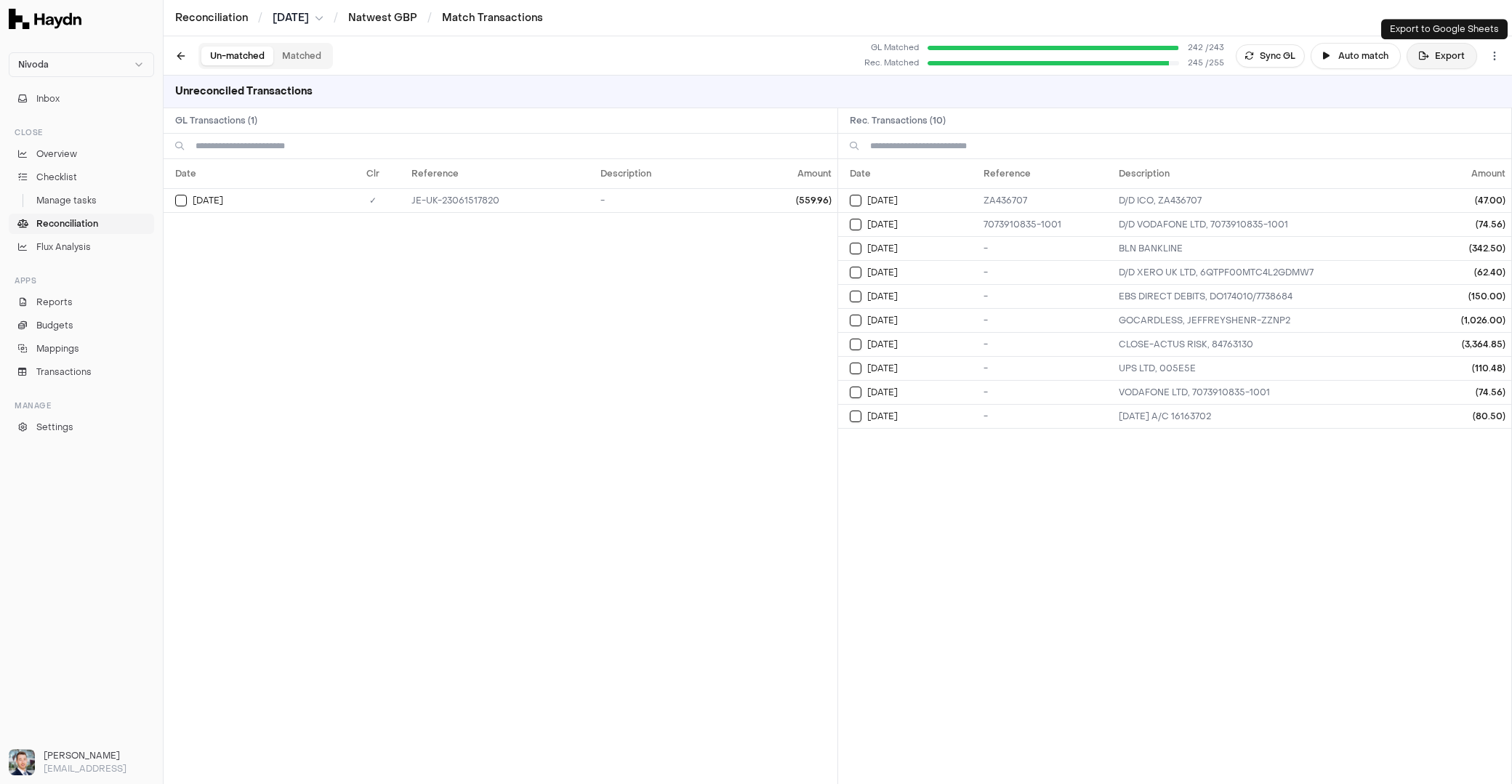
click at [1405, 50] on button "Export" at bounding box center [1442, 56] width 71 height 26
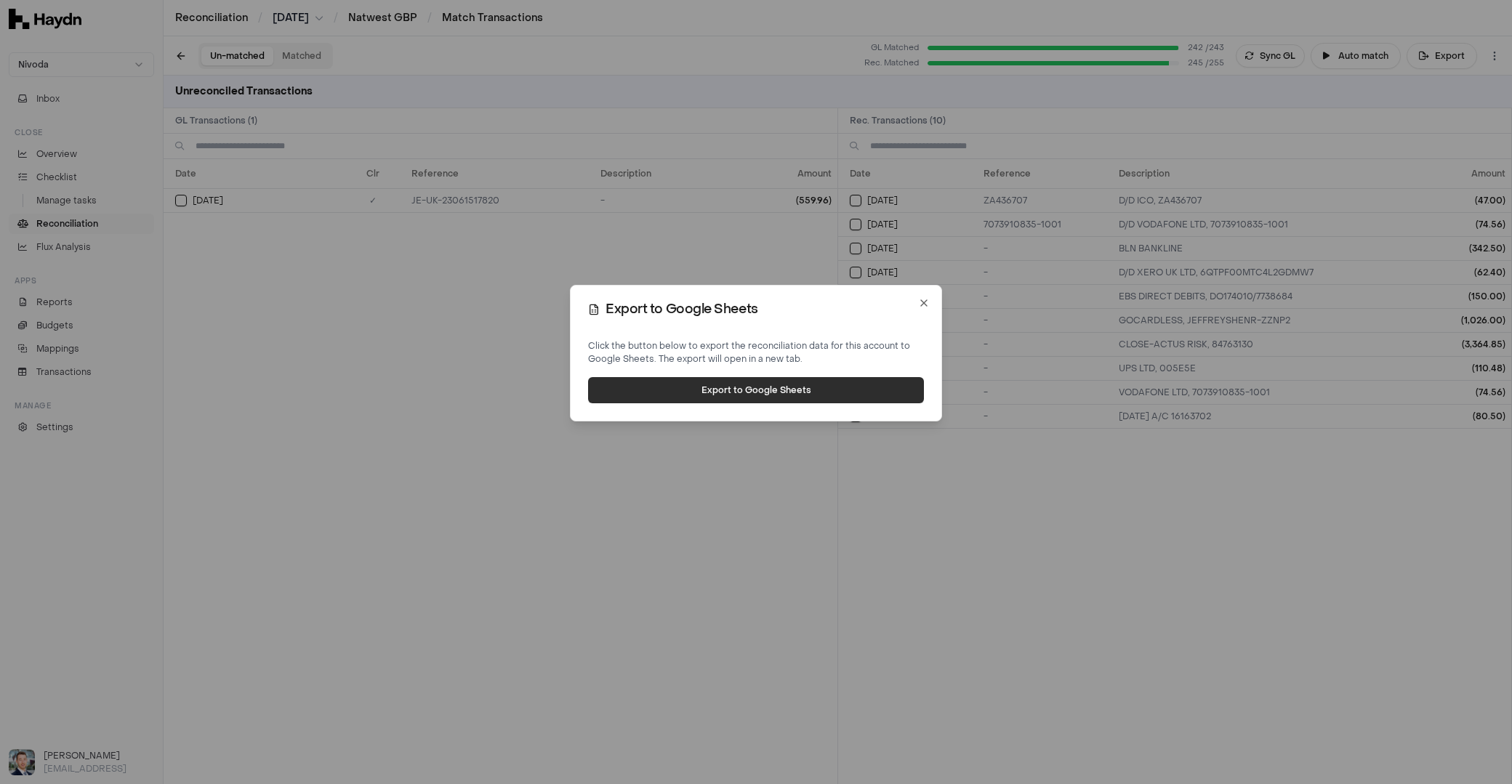
click at [750, 387] on button "Export to Google Sheets" at bounding box center [756, 391] width 336 height 26
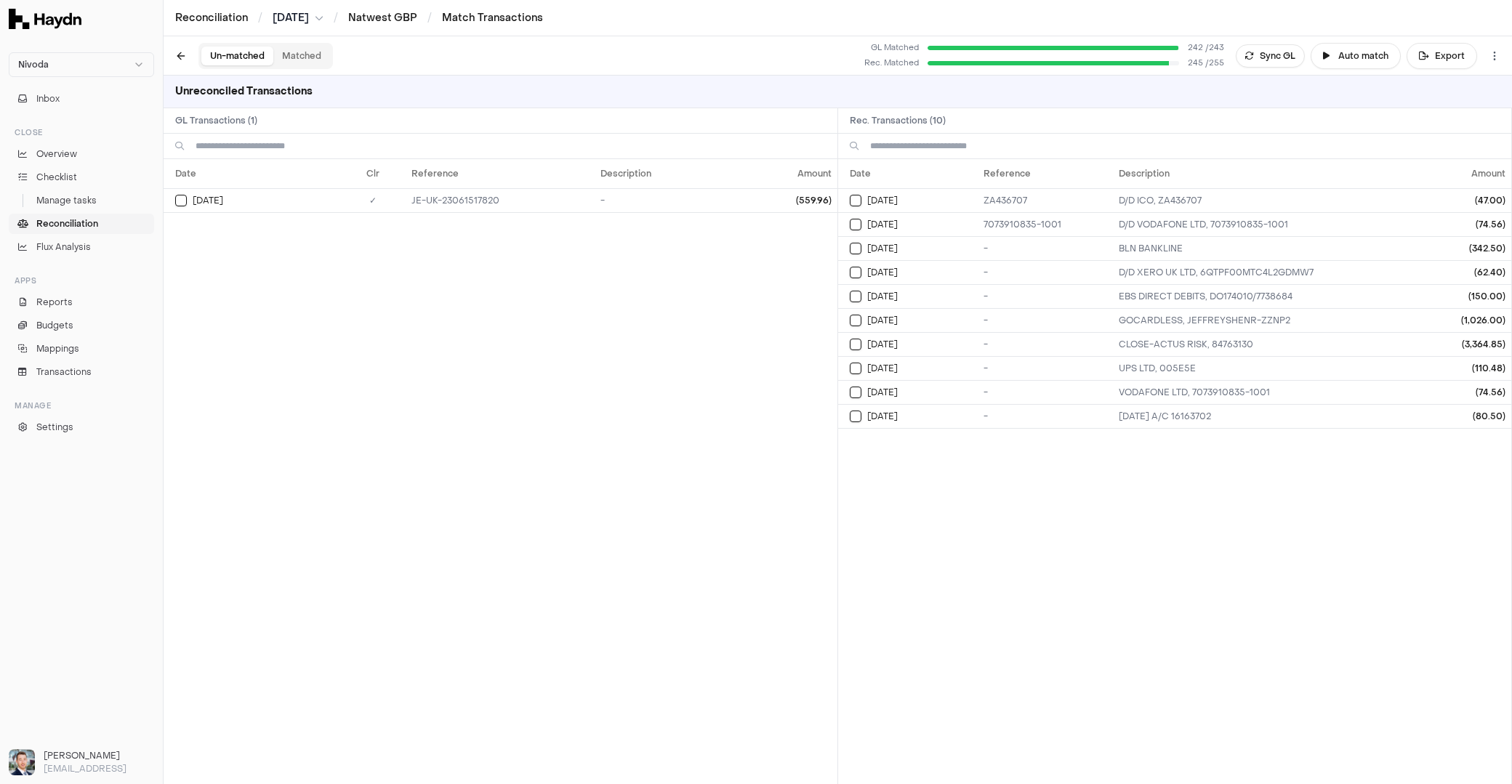
click at [72, 221] on span "Reconciliation" at bounding box center [67, 224] width 62 height 13
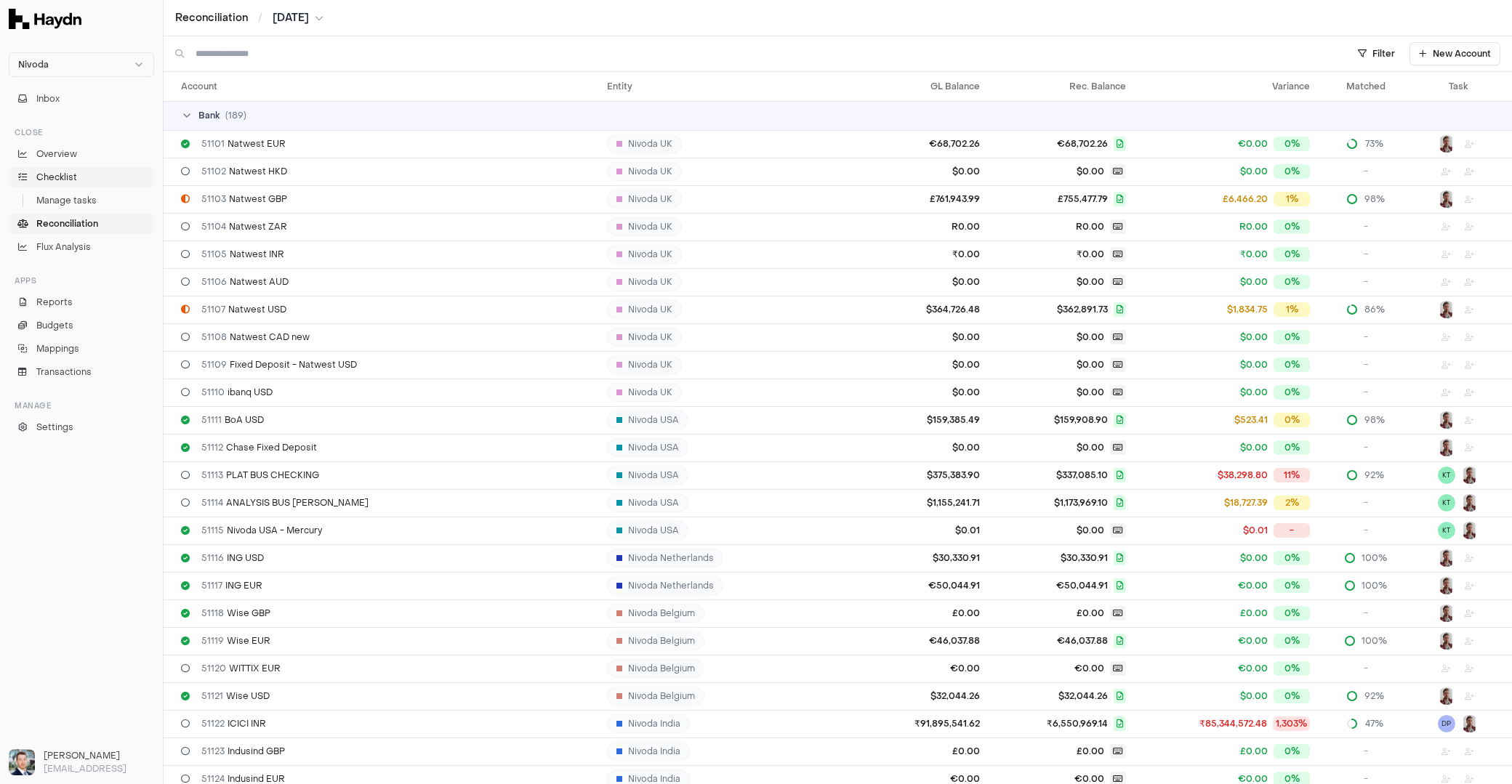
click at [60, 173] on span "Checklist" at bounding box center [57, 177] width 41 height 13
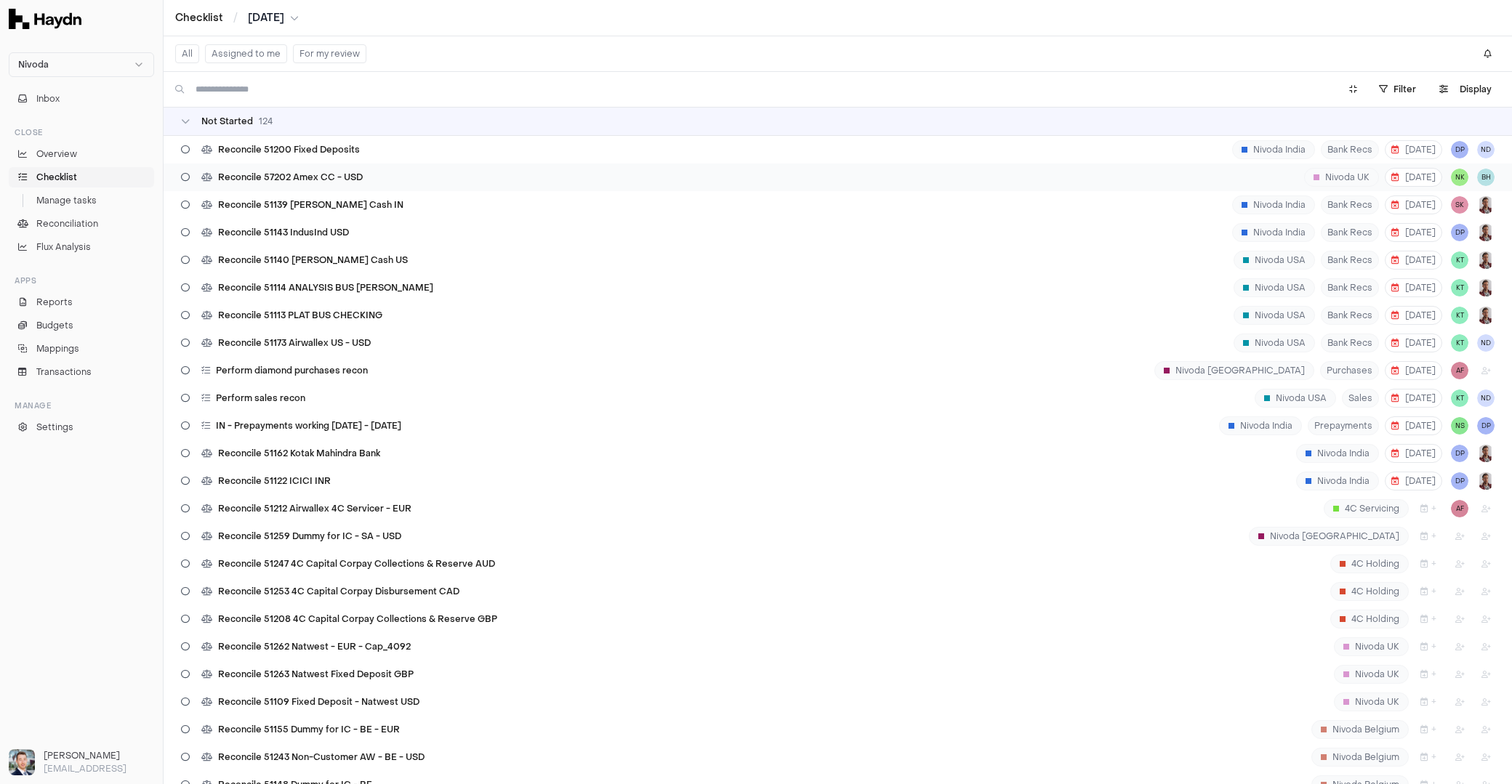
click at [311, 174] on span "Reconcile 57202 Amex CC - USD" at bounding box center [291, 177] width 145 height 12
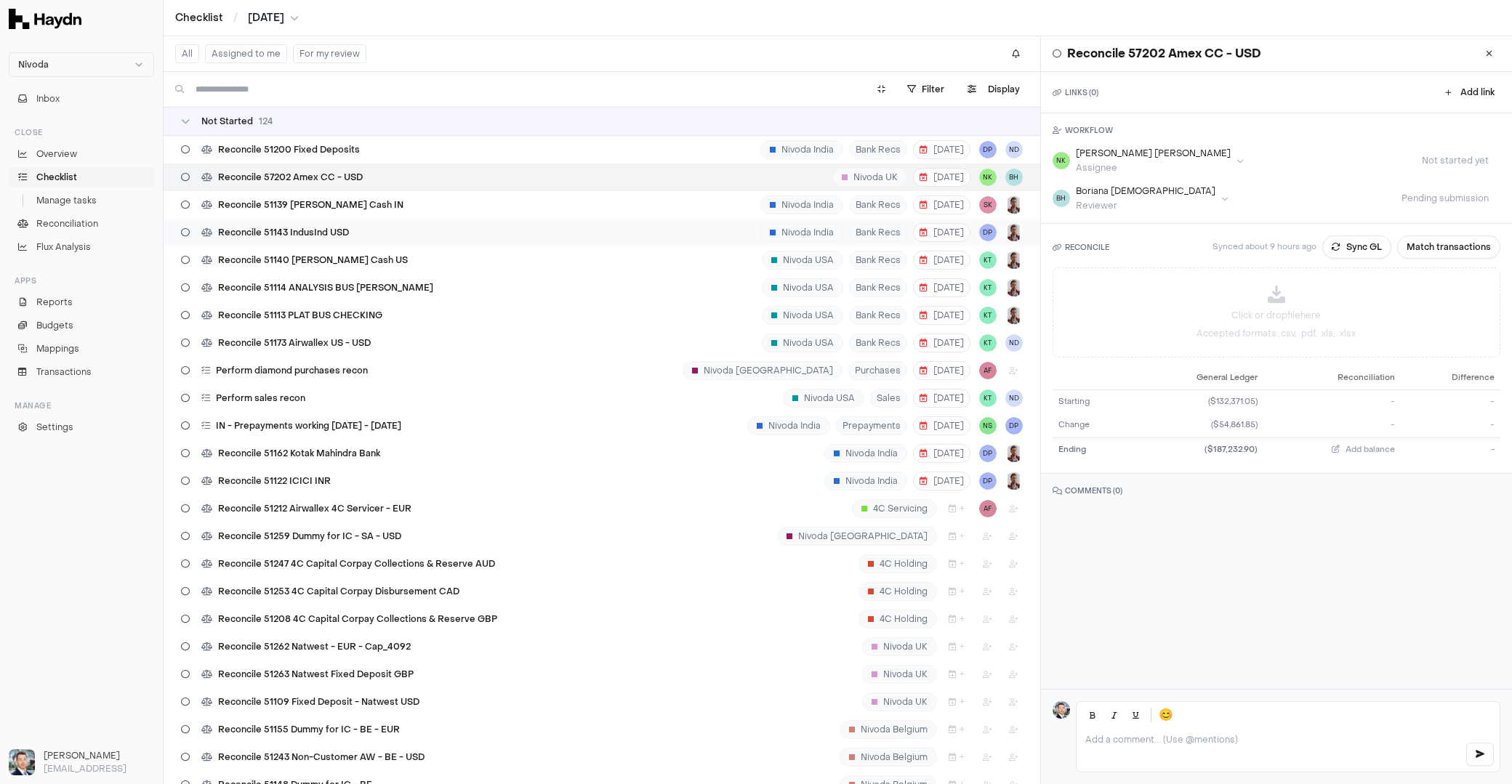
click at [1405, 56] on button at bounding box center [1489, 53] width 23 height 23
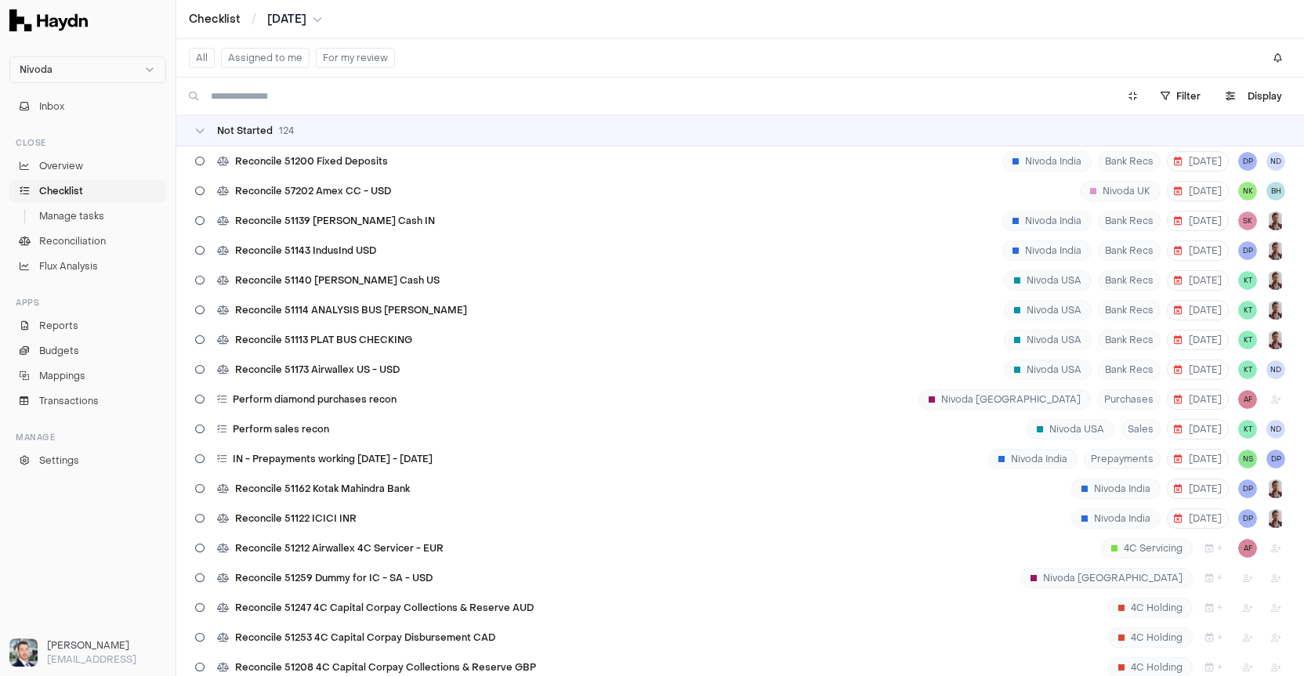
click at [874, 44] on div "All Assigned to me For my review" at bounding box center [739, 58] width 1127 height 38
drag, startPoint x: 96, startPoint y: 186, endPoint x: 89, endPoint y: 193, distance: 9.4
click at [96, 186] on link "Checklist" at bounding box center [87, 191] width 157 height 22
click at [88, 193] on link "Checklist" at bounding box center [87, 191] width 157 height 22
click at [78, 173] on link "Overview" at bounding box center [87, 166] width 157 height 22
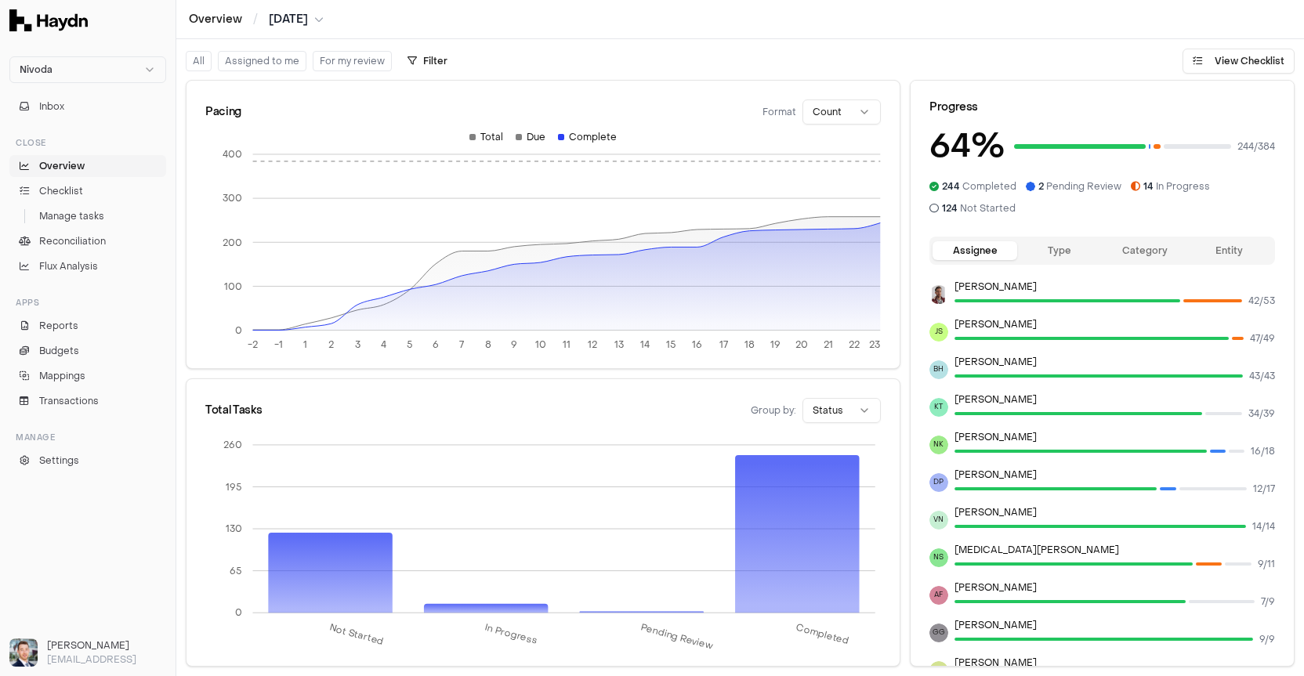
click at [118, 280] on div "Close Overview Checklist Manage tasks Reconciliation Flux Analysis" at bounding box center [87, 204] width 169 height 160
click at [107, 274] on link "Flux Analysis" at bounding box center [87, 266] width 157 height 22
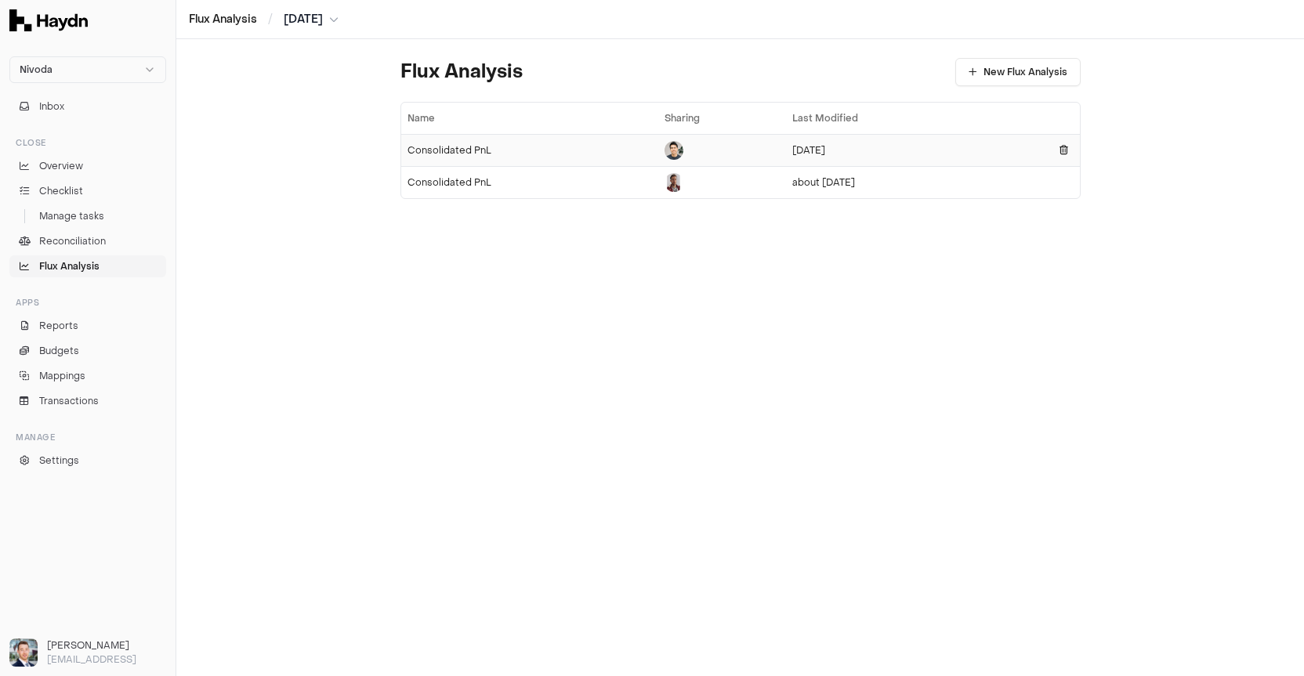
click at [459, 153] on div "Consolidated PnL" at bounding box center [529, 150] width 245 height 13
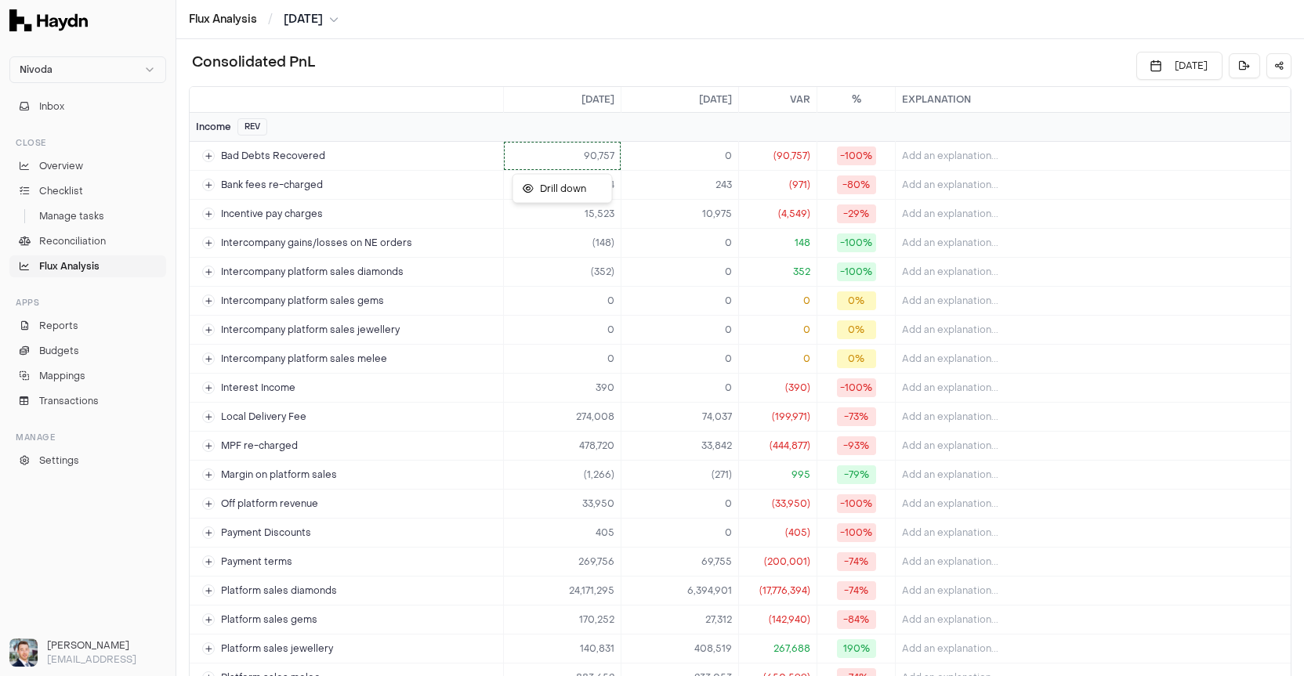
click at [523, 169] on body "Nivoda Inbox Close Overview Checklist Manage tasks Reconciliation Flux Analysis…" at bounding box center [652, 338] width 1304 height 676
click at [533, 191] on span "Drill down" at bounding box center [554, 189] width 63 height 13
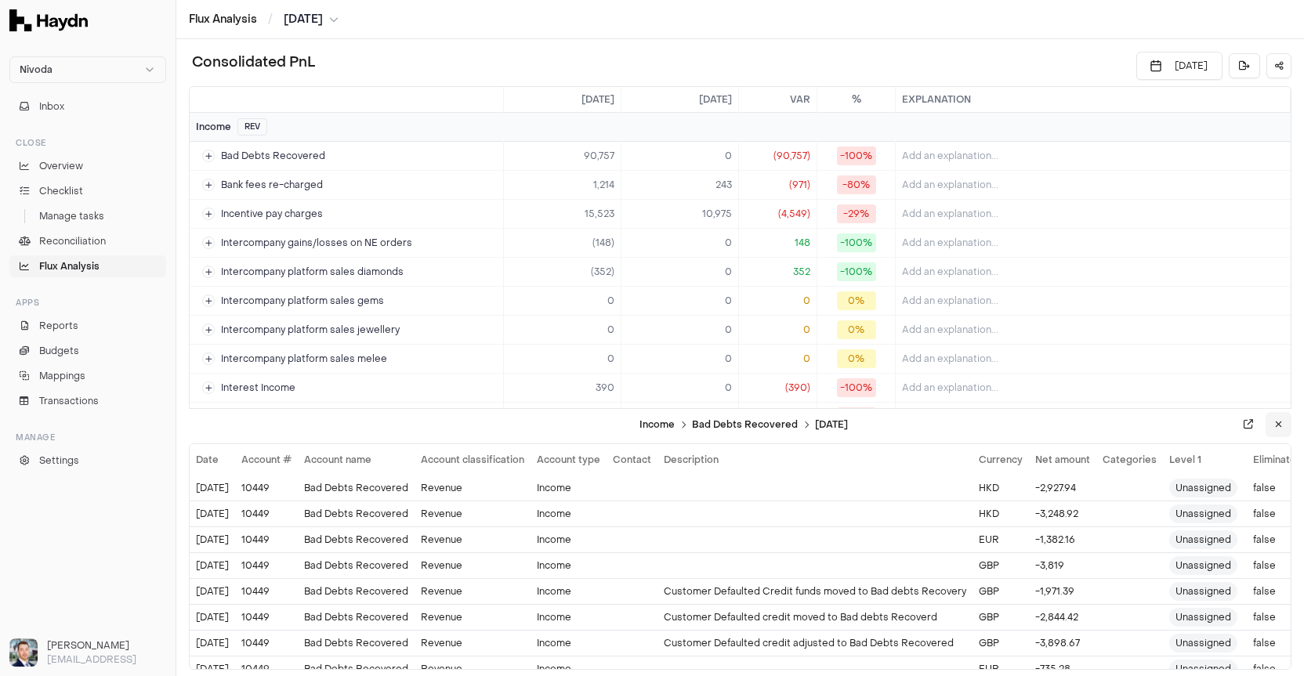
click at [1282, 427] on button at bounding box center [1278, 424] width 26 height 25
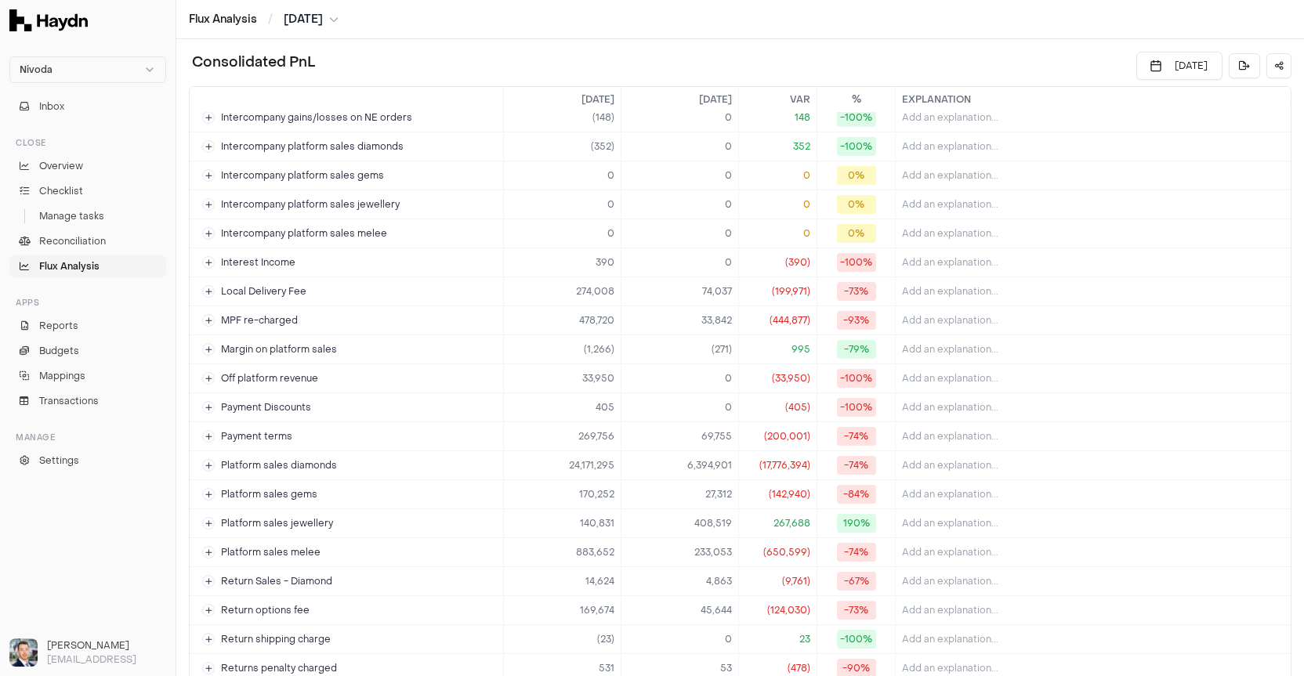
scroll to position [175, 0]
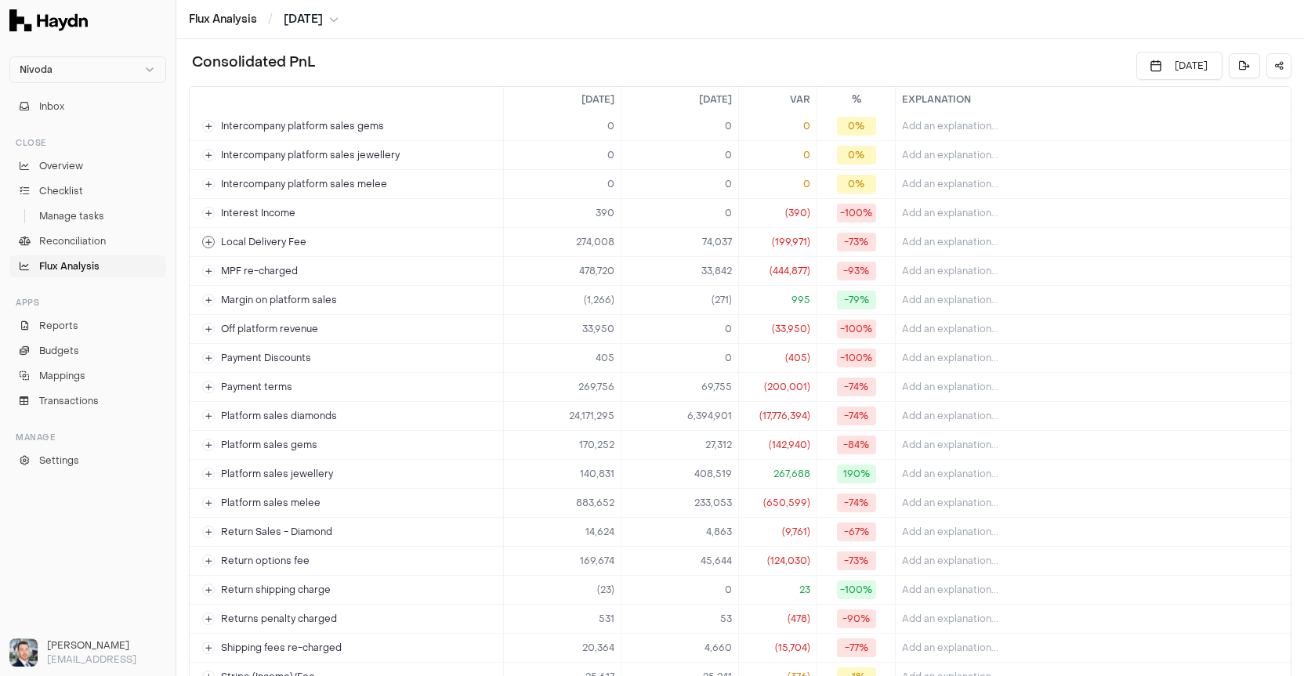
click at [219, 246] on div "Local Delivery Fee" at bounding box center [254, 242] width 104 height 13
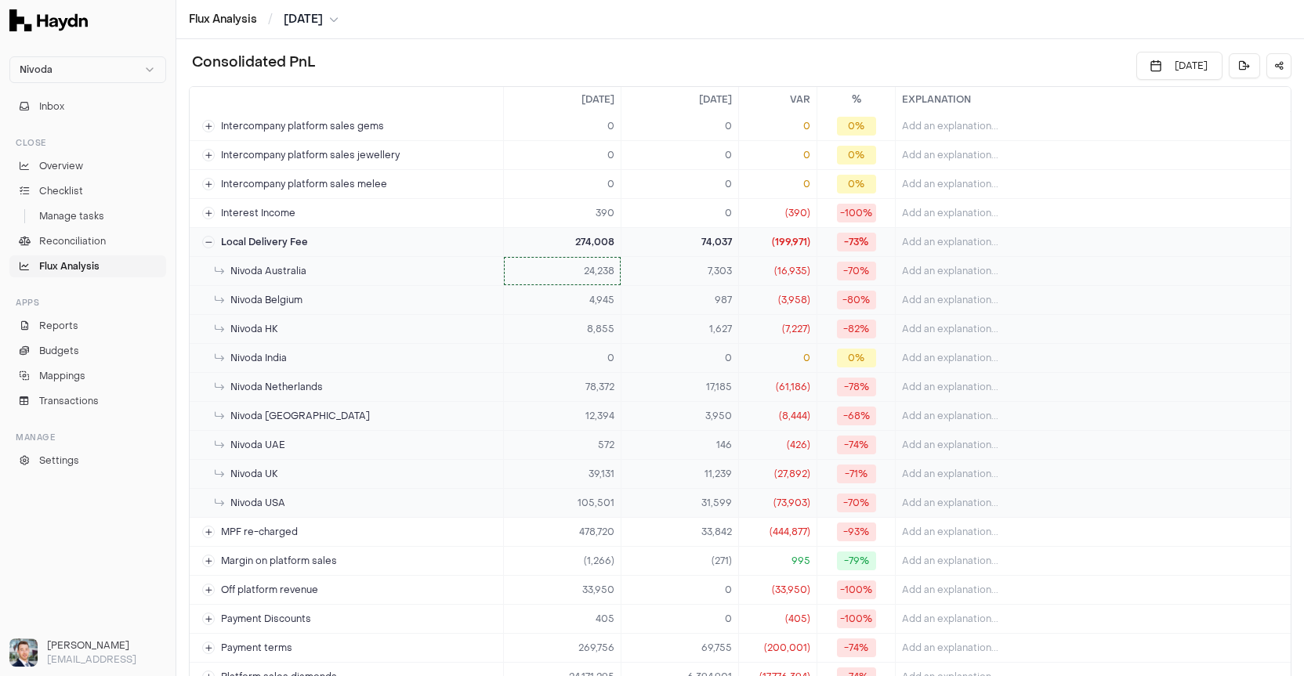
click at [577, 270] on html "Nivoda Inbox Close Overview Checklist Manage tasks Reconciliation Flux Analysis…" at bounding box center [652, 338] width 1304 height 676
click at [575, 307] on span "Drill down" at bounding box center [554, 303] width 63 height 13
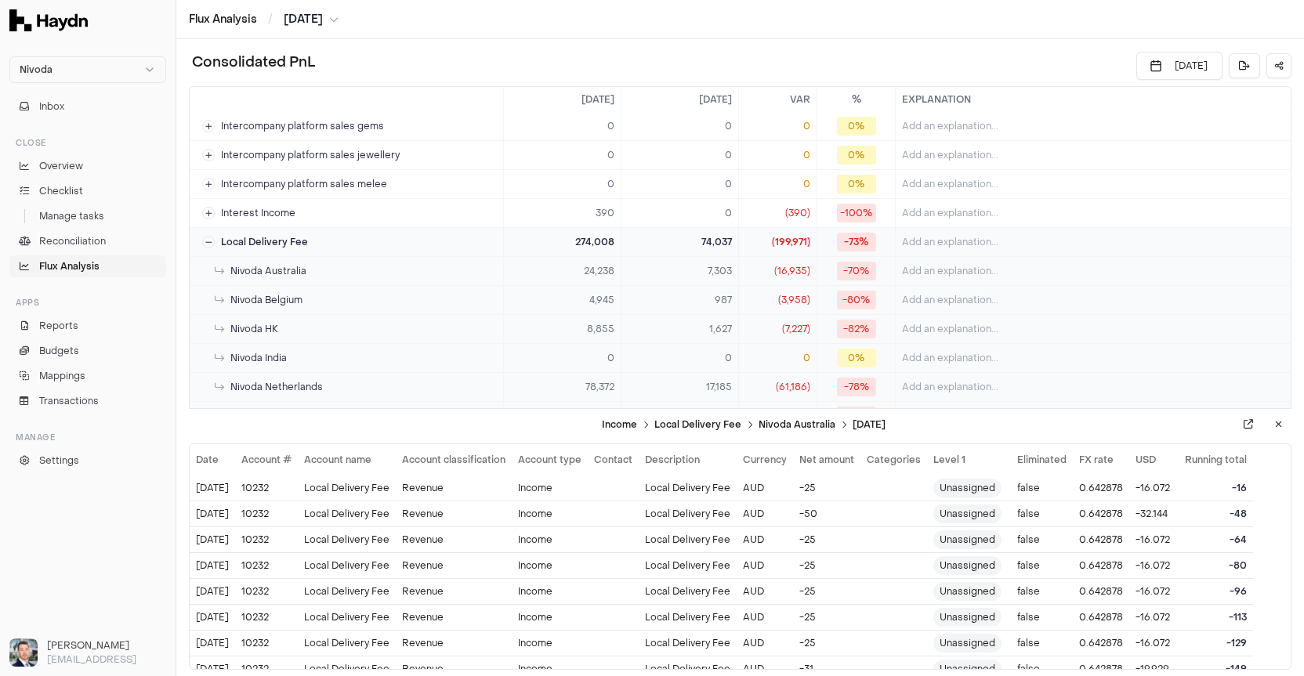
click at [1273, 426] on button at bounding box center [1278, 424] width 26 height 25
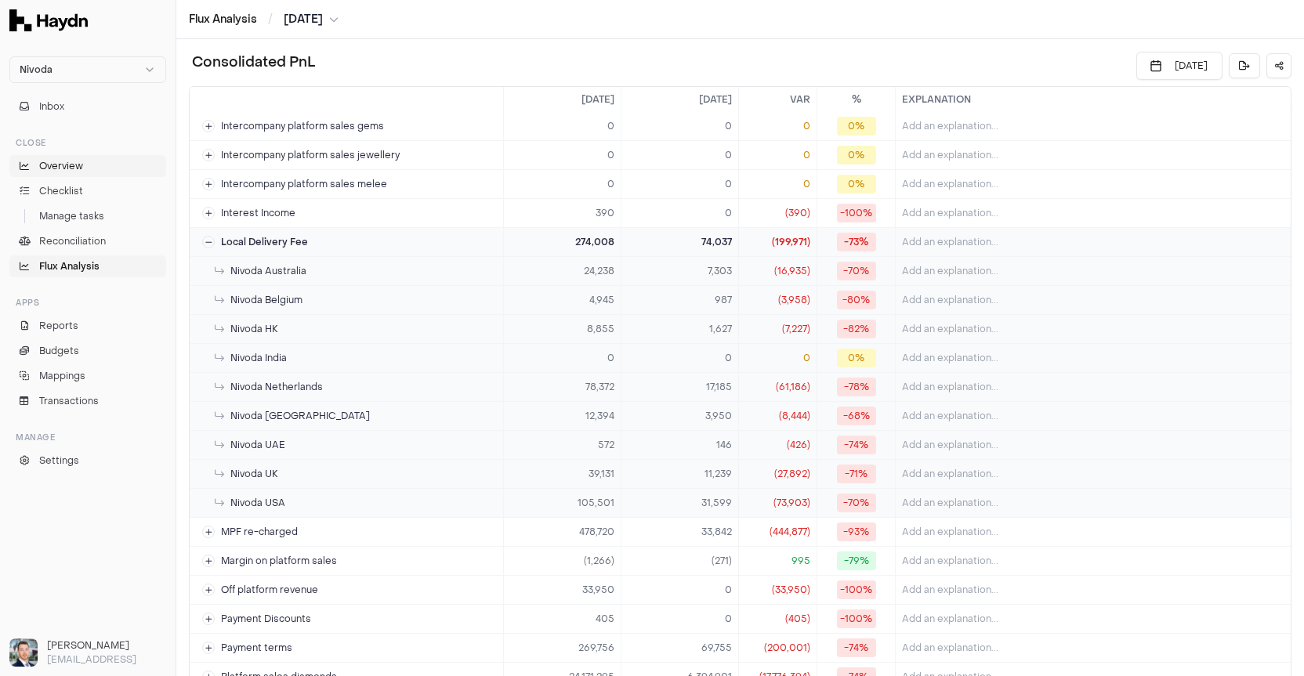
click at [72, 162] on span "Overview" at bounding box center [61, 166] width 44 height 14
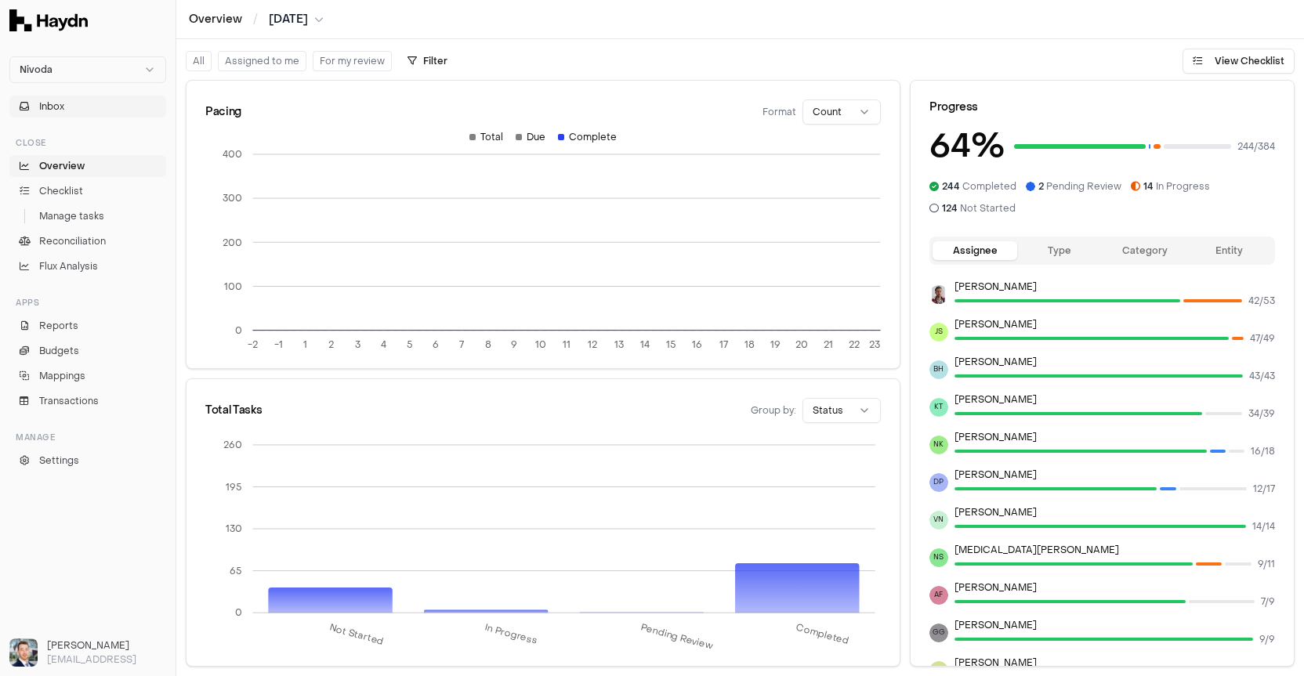
click at [79, 106] on button "Inbox" at bounding box center [87, 107] width 157 height 22
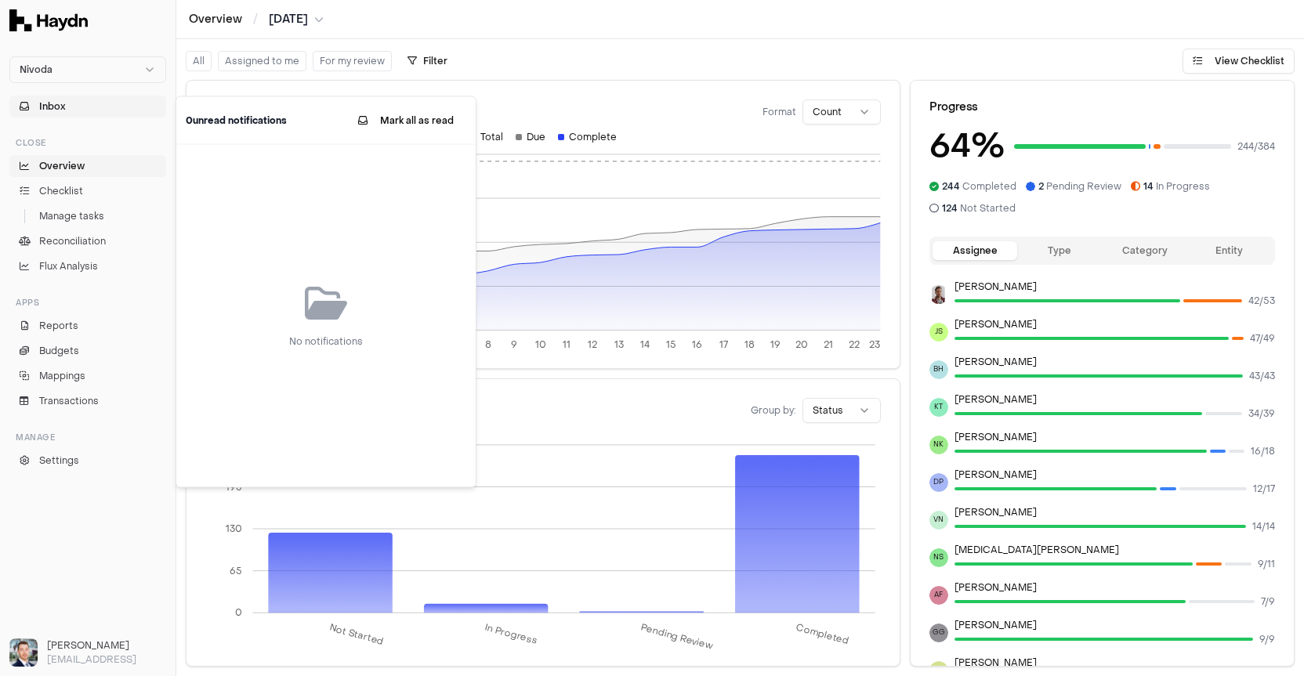
click at [81, 106] on button "Inbox" at bounding box center [87, 107] width 157 height 22
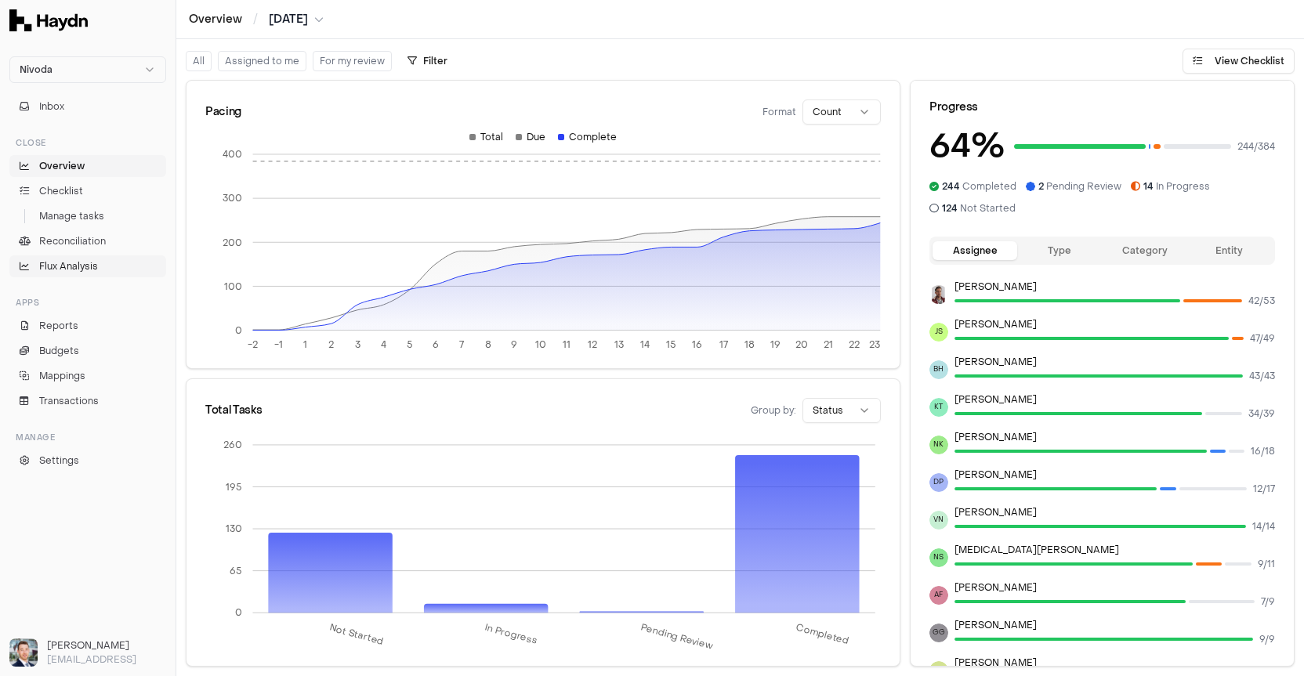
click at [80, 266] on span "Flux Analysis" at bounding box center [68, 266] width 59 height 14
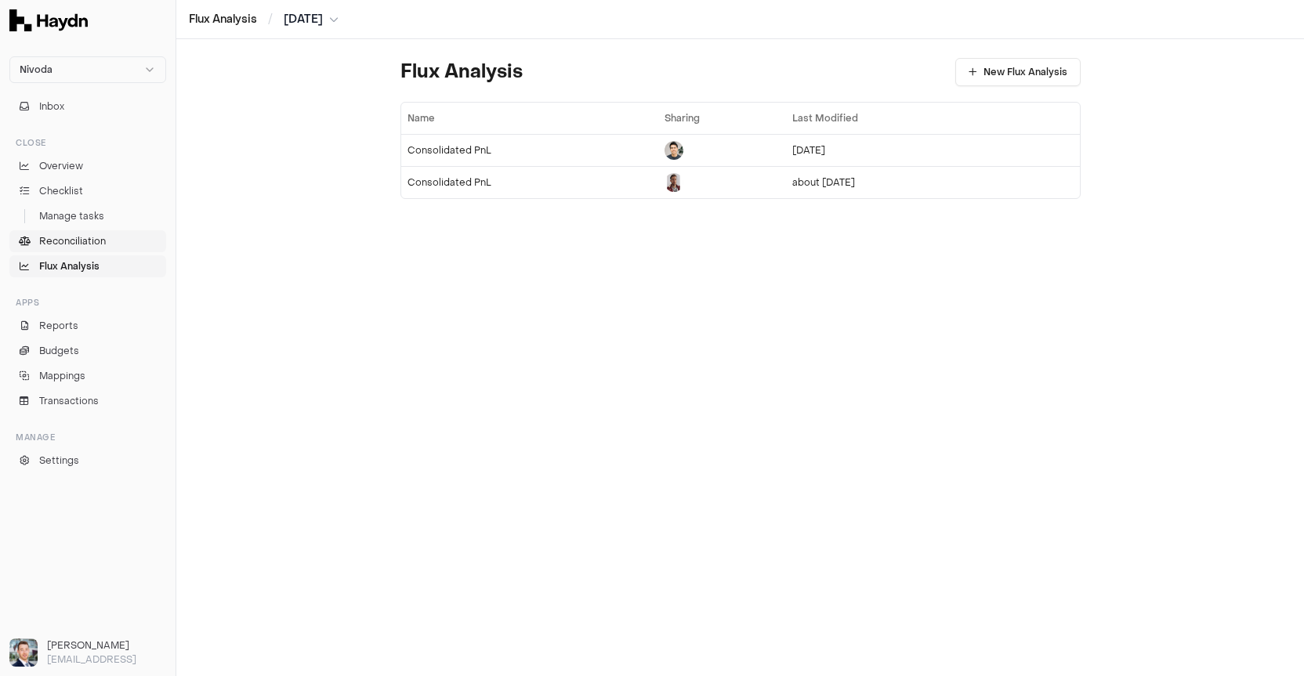
click at [81, 246] on span "Reconciliation" at bounding box center [72, 241] width 67 height 14
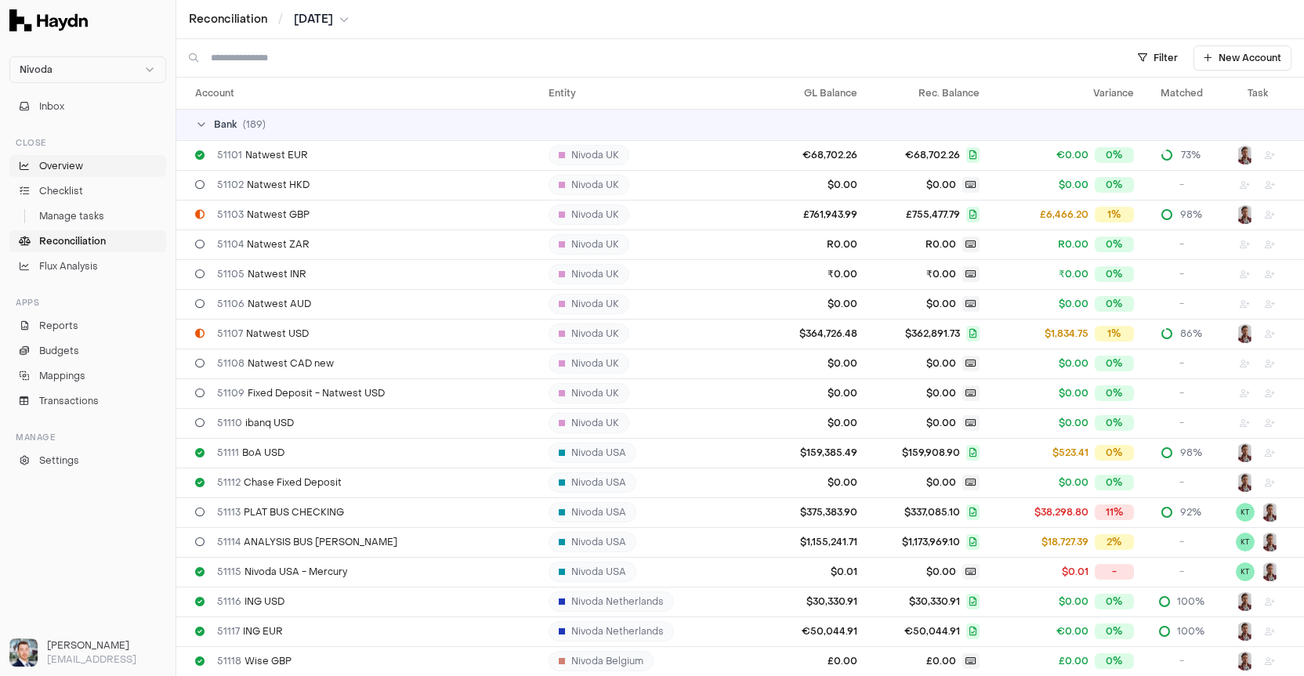
click at [85, 175] on link "Overview" at bounding box center [87, 166] width 157 height 22
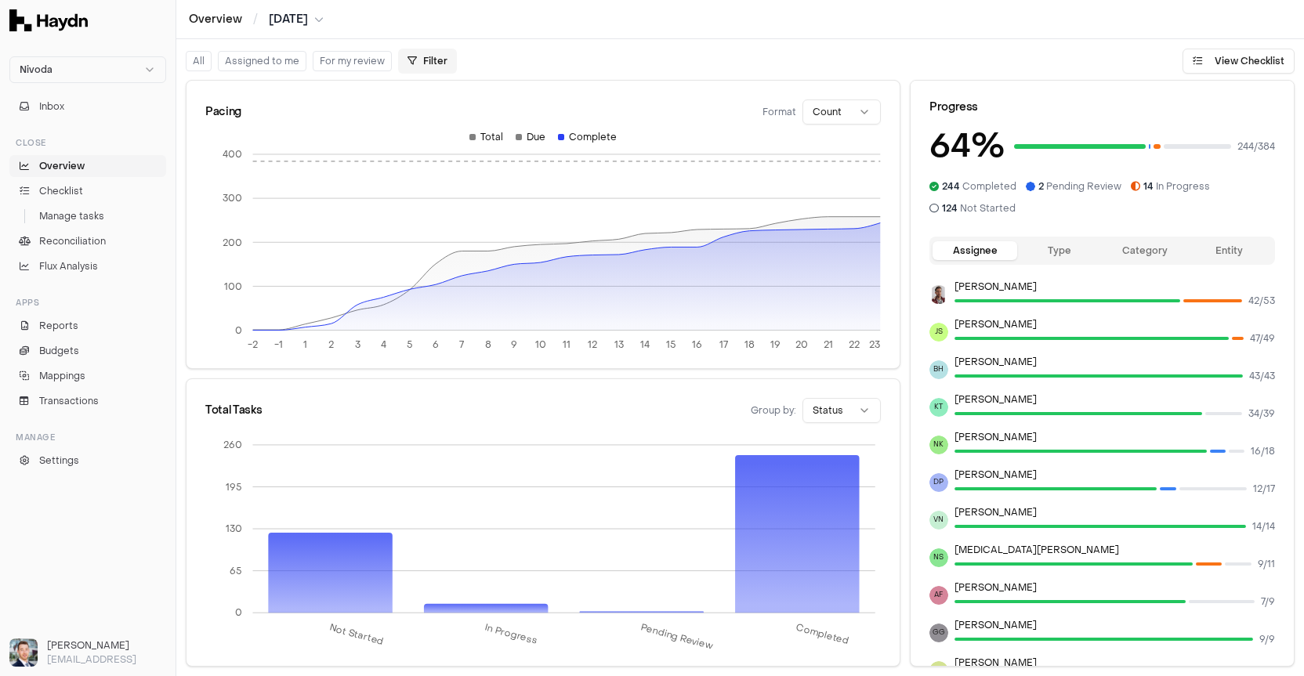
click at [431, 63] on html "Nivoda Inbox Close Overview Checklist Manage tasks Reconciliation Flux Analysis…" at bounding box center [652, 338] width 1304 height 676
click at [526, 50] on html "Nivoda Inbox Close Overview Checklist Manage tasks Reconciliation Flux Analysis…" at bounding box center [652, 338] width 1304 height 676
click at [76, 194] on span "Checklist" at bounding box center [61, 191] width 44 height 14
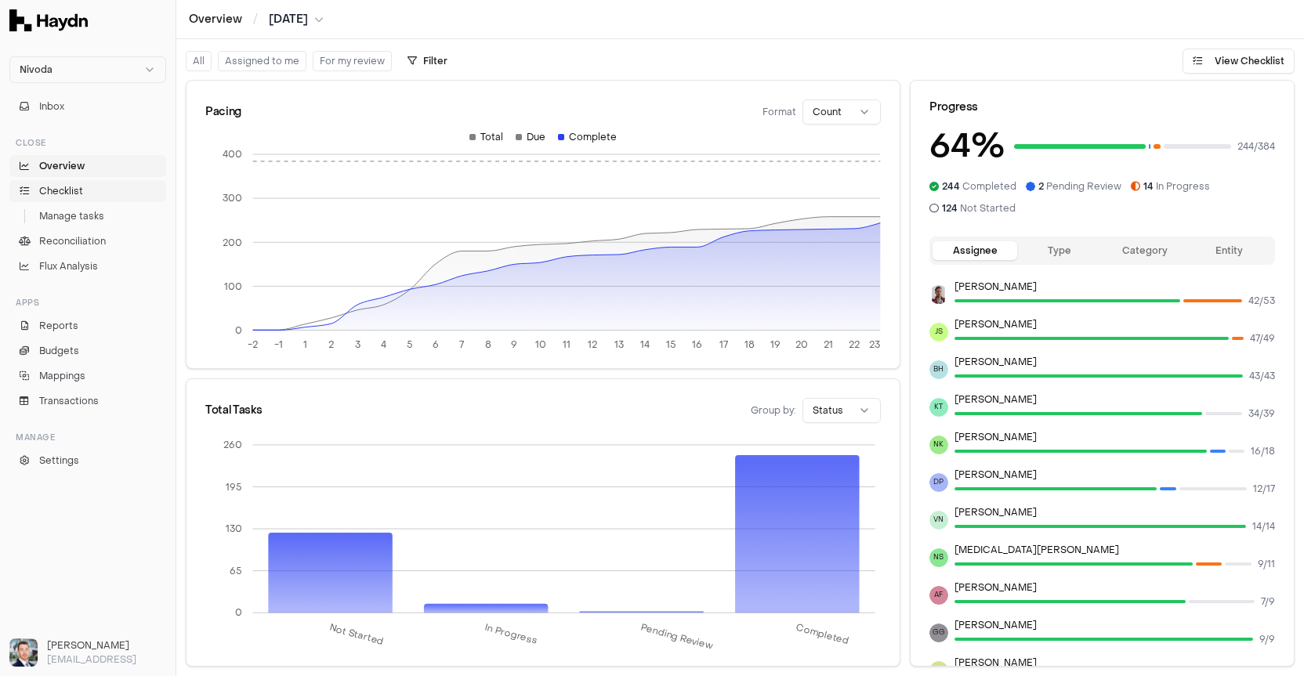
click at [63, 192] on span "Checklist" at bounding box center [61, 191] width 44 height 14
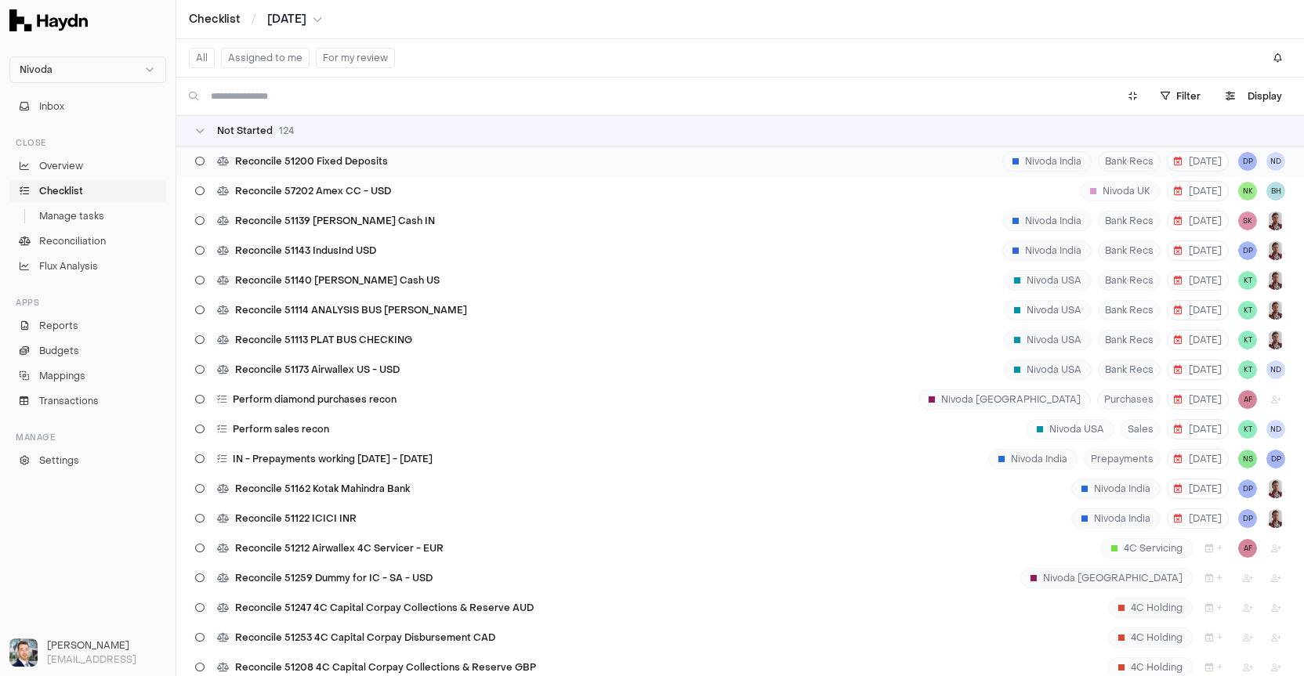
click at [288, 150] on div "Reconcile 51200 Fixed Deposits" at bounding box center [291, 161] width 205 height 30
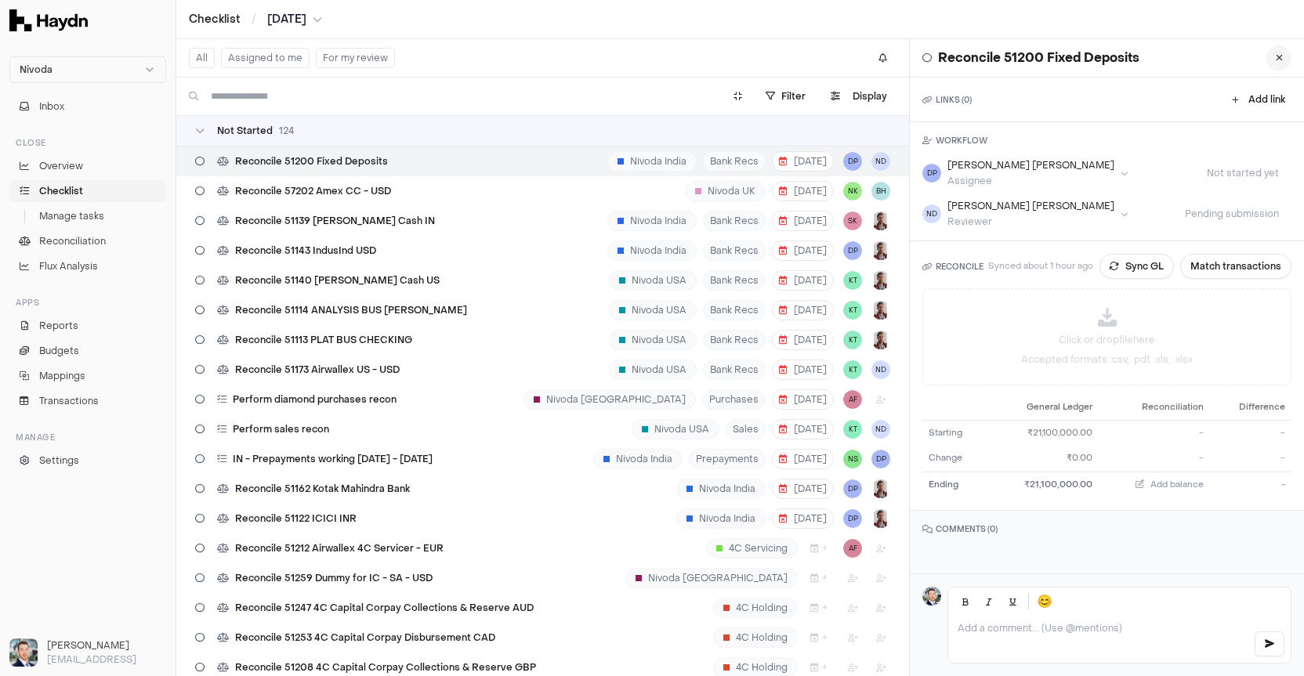
click at [1266, 62] on button at bounding box center [1278, 57] width 25 height 25
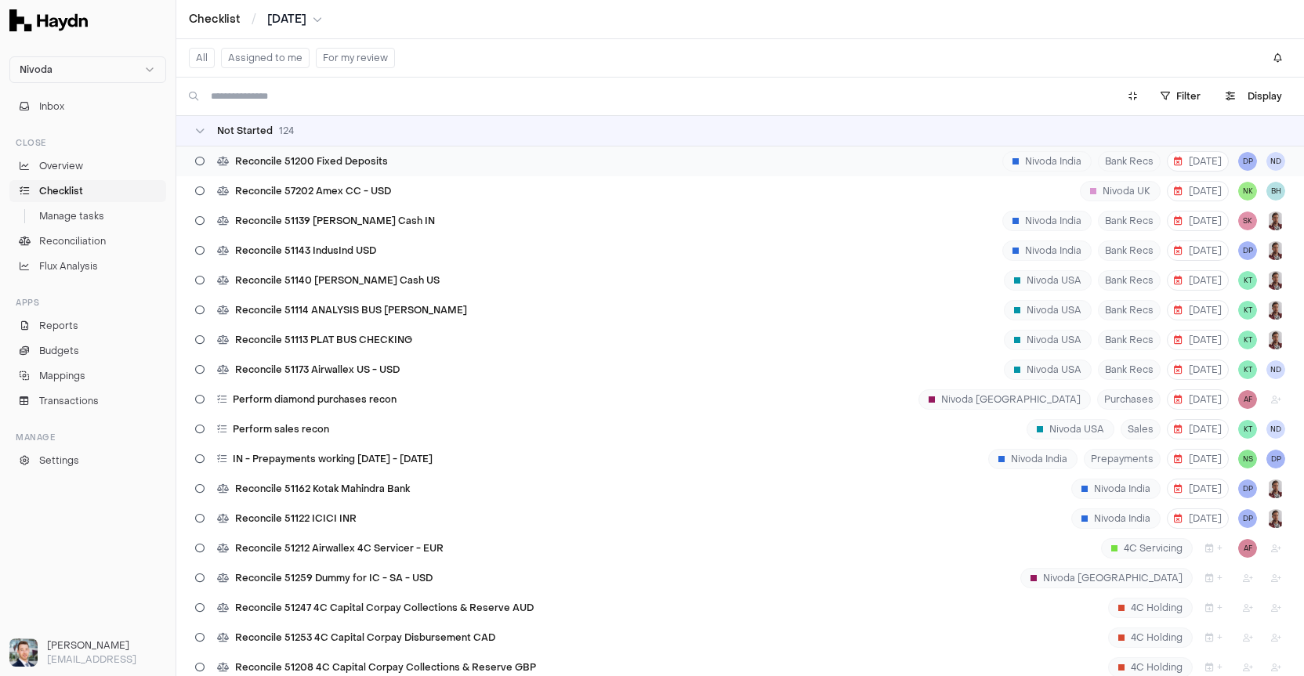
click at [400, 162] on div "Reconcile 51200 Fixed Deposits Nivoda India Bank Recs [DATE] DP ND" at bounding box center [739, 161] width 1127 height 30
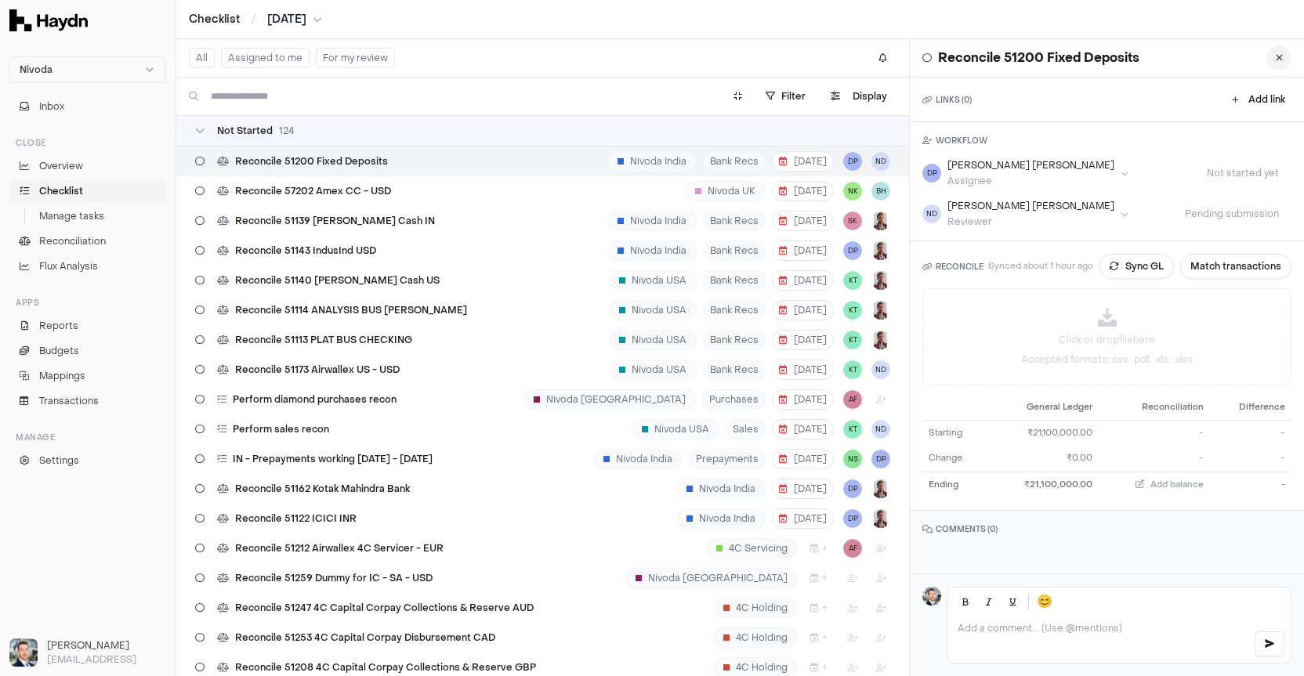
click at [1275, 57] on button at bounding box center [1278, 57] width 25 height 25
